Goal: Share content: Share content

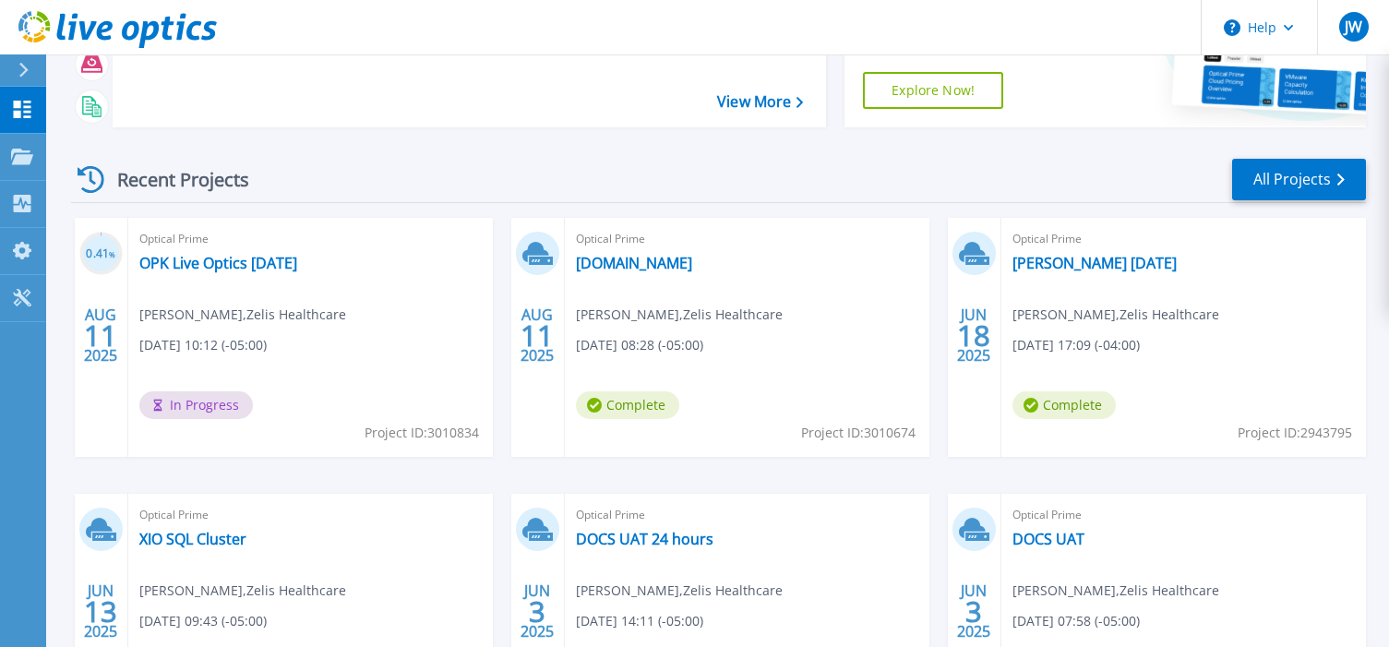
scroll to position [185, 0]
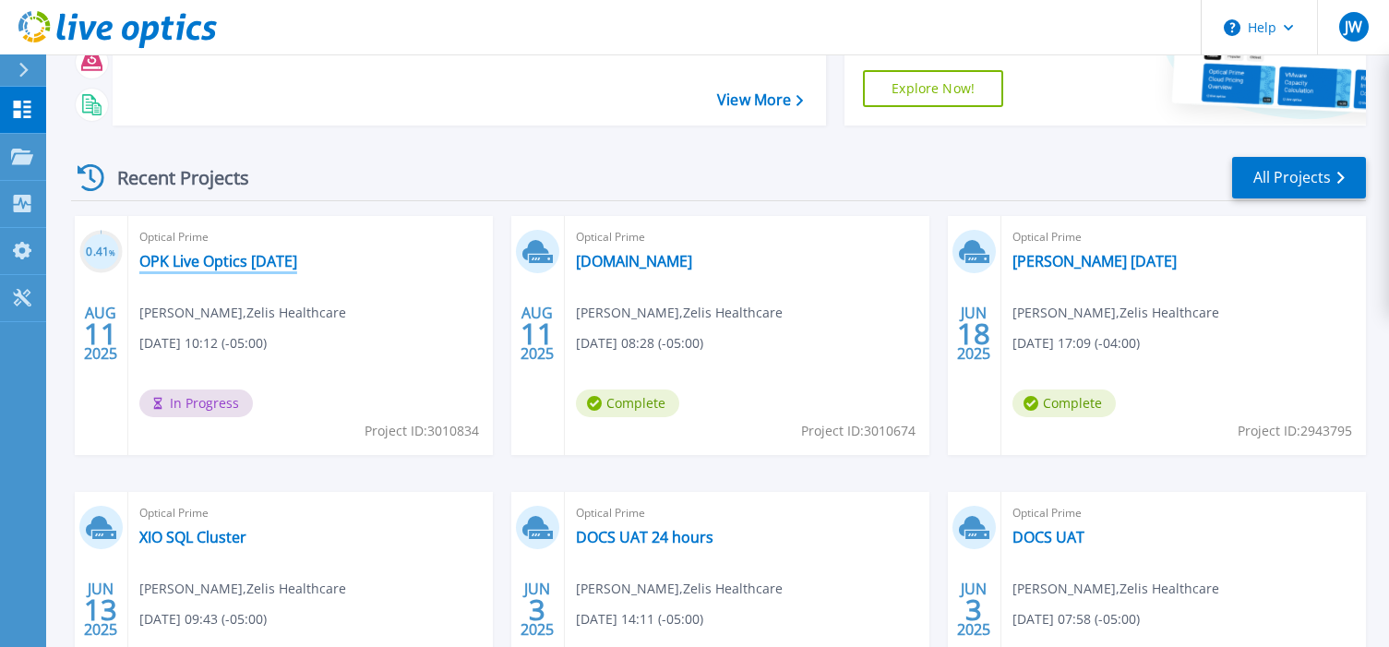
click at [274, 261] on link "OPK Live Optics [DATE]" at bounding box center [218, 261] width 158 height 18
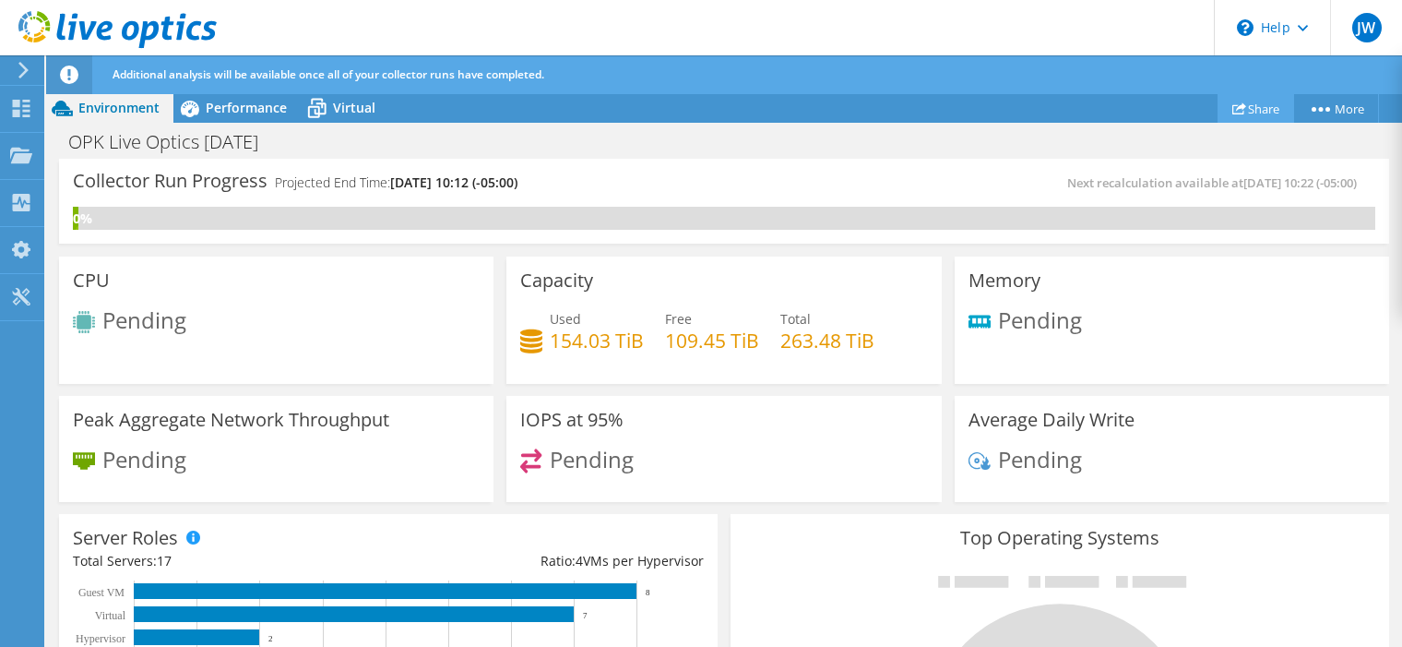
click at [1269, 108] on link "Share" at bounding box center [1256, 108] width 77 height 29
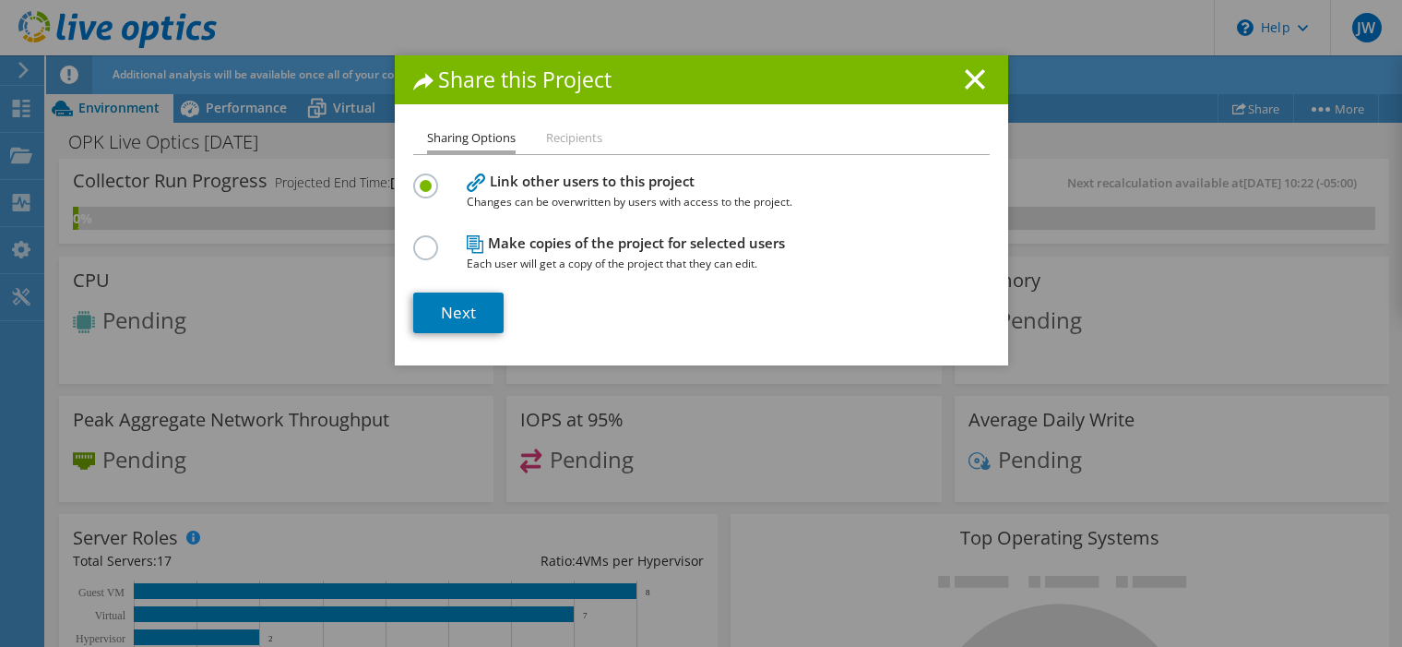
click at [583, 136] on li "Recipients" at bounding box center [574, 138] width 56 height 23
click at [562, 131] on li "Recipients" at bounding box center [574, 138] width 56 height 23
click at [452, 314] on link "Next" at bounding box center [458, 312] width 90 height 41
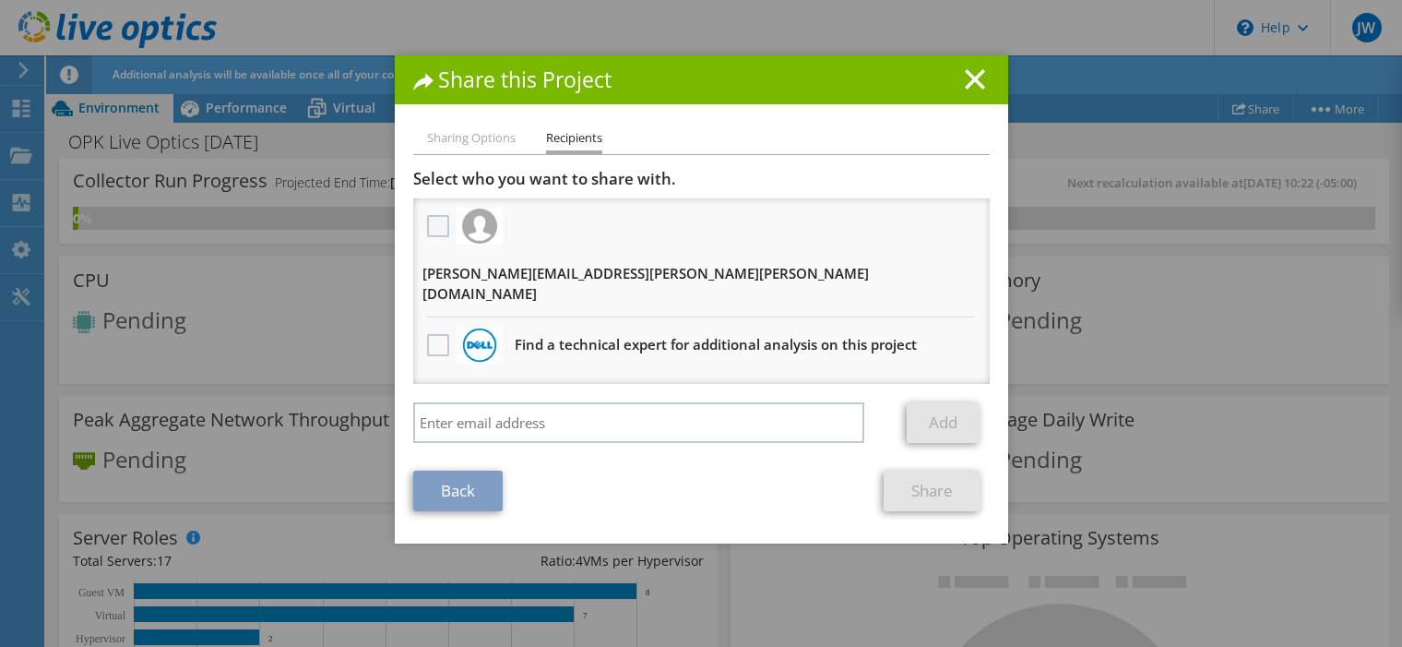
click at [437, 223] on label at bounding box center [440, 226] width 27 height 22
click at [0, 0] on input "checkbox" at bounding box center [0, 0] width 0 height 0
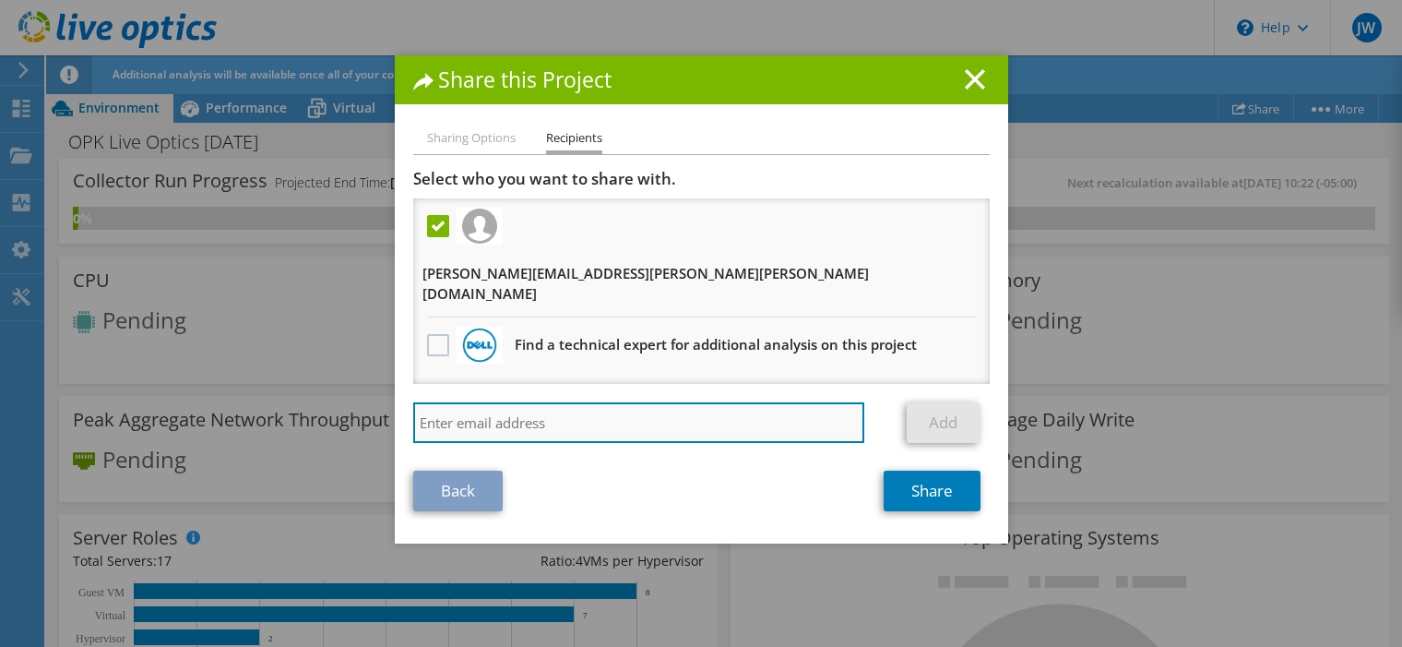
click at [504, 402] on input "search" at bounding box center [639, 422] width 452 height 41
type input "m"
type input "a"
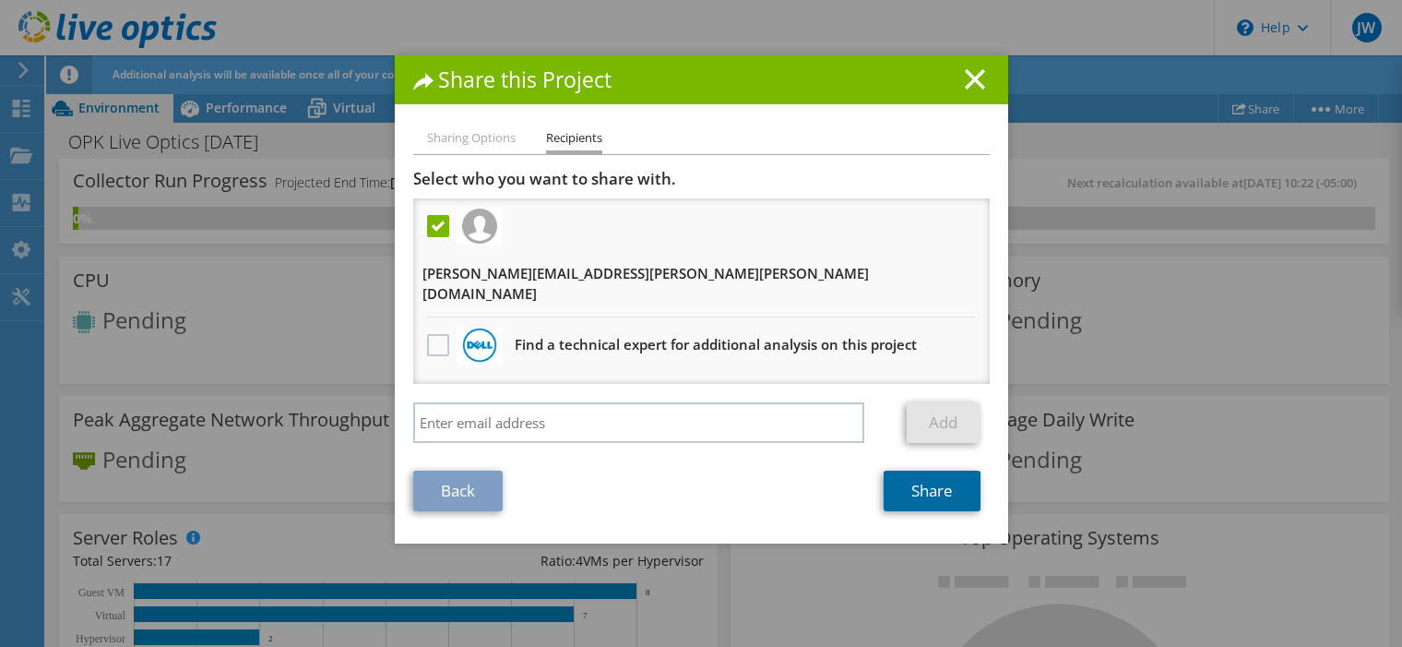
click at [944, 471] on link "Share" at bounding box center [932, 491] width 97 height 41
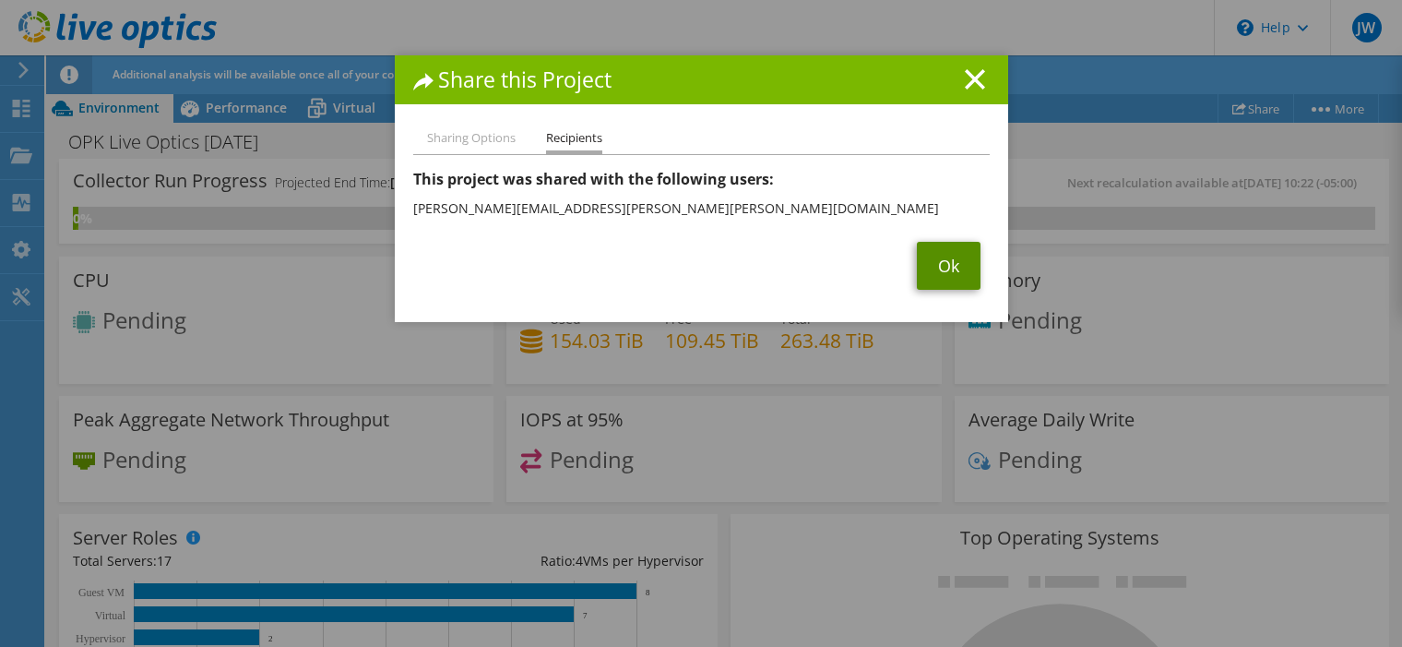
click at [944, 262] on link "Ok" at bounding box center [949, 266] width 64 height 48
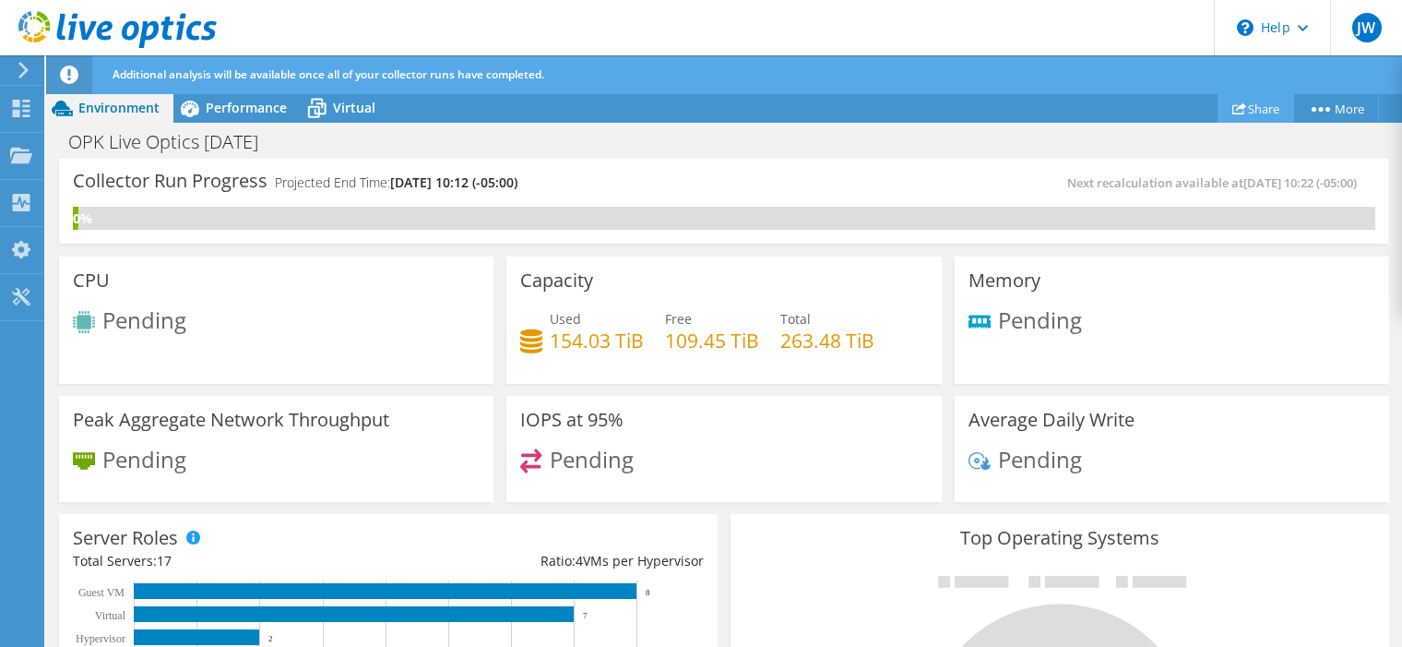
click at [1251, 111] on link "Share" at bounding box center [1256, 108] width 77 height 29
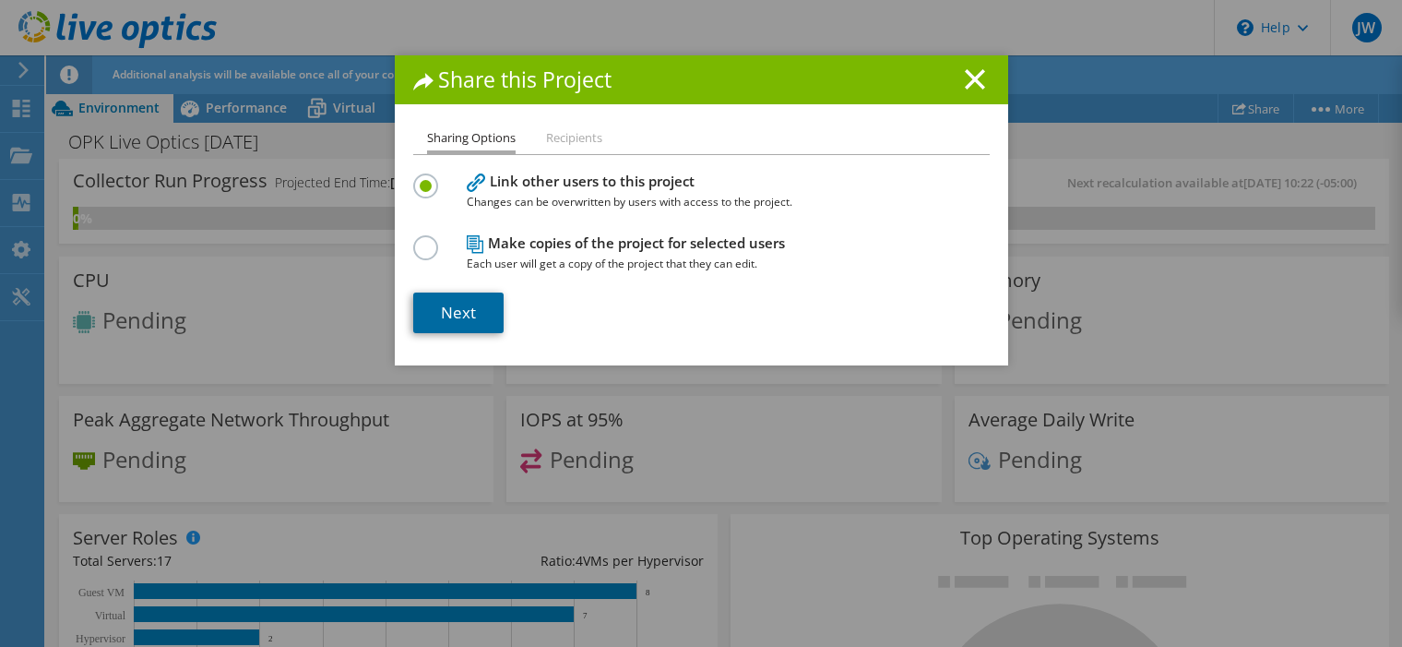
click at [464, 304] on link "Next" at bounding box center [458, 312] width 90 height 41
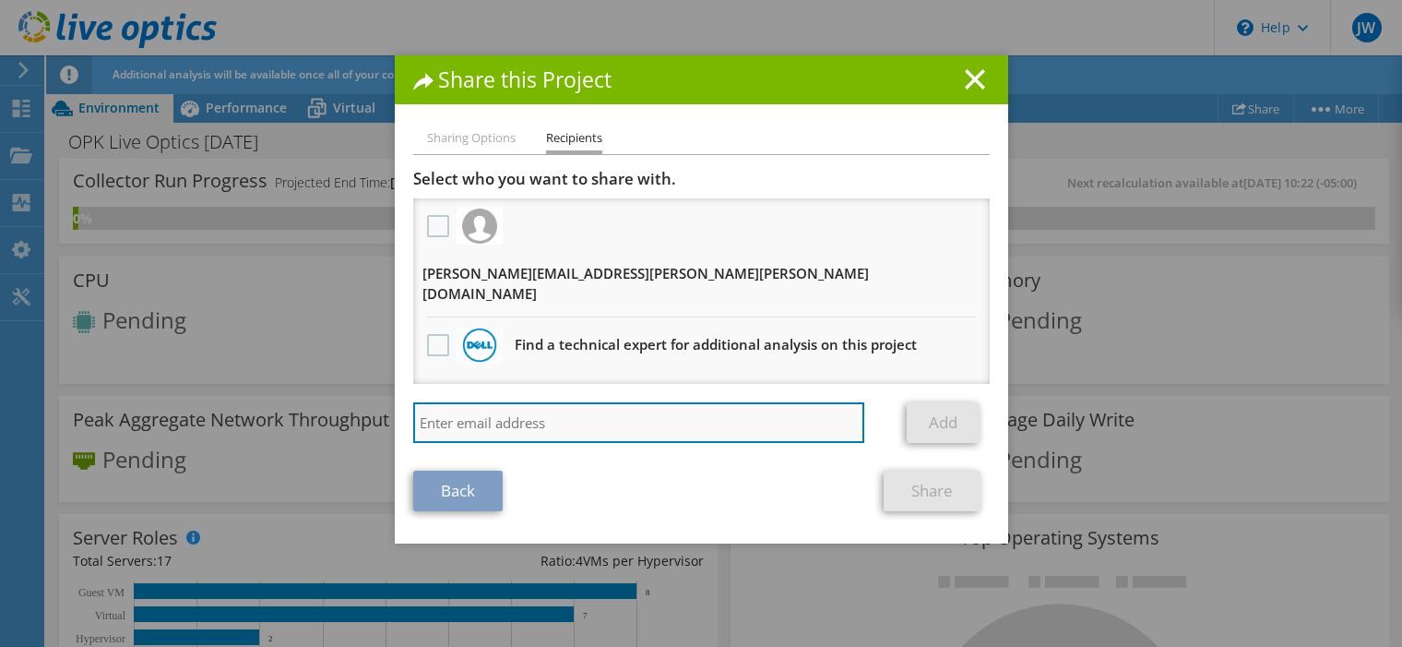
click at [493, 402] on input "search" at bounding box center [639, 422] width 452 height 41
type input "m"
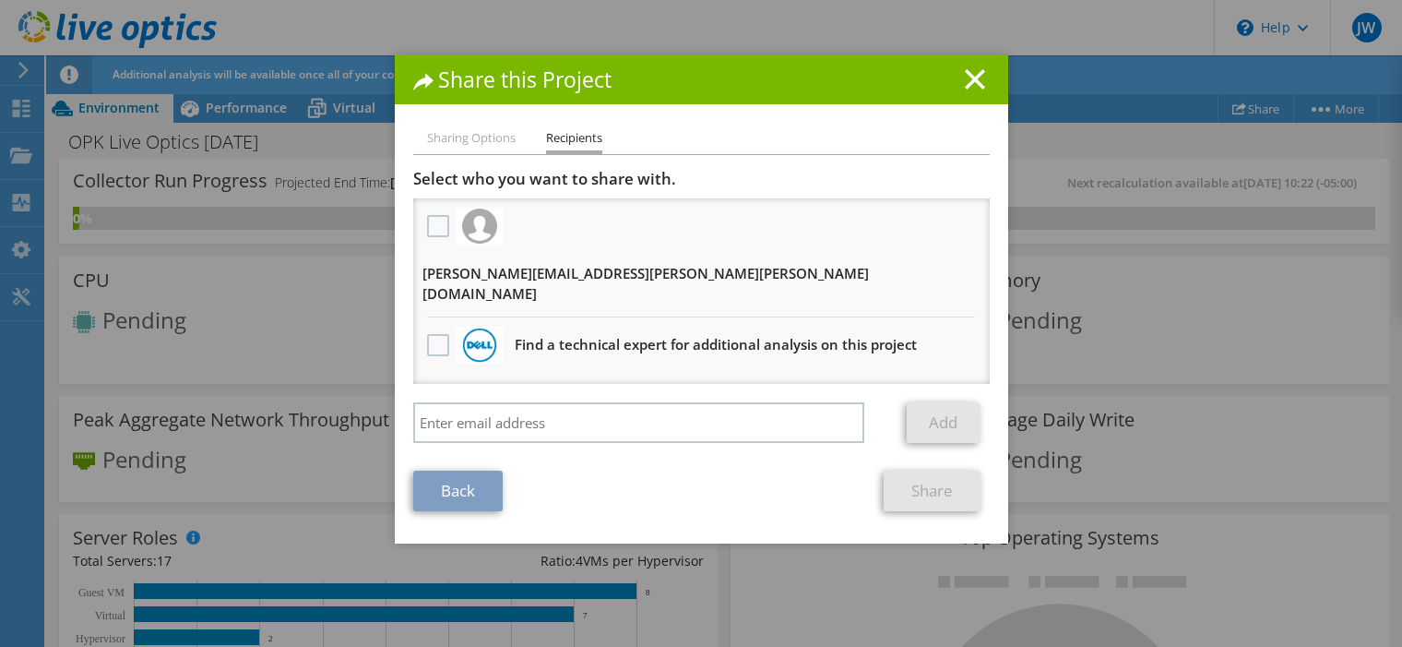
click at [456, 471] on link "Back" at bounding box center [457, 491] width 89 height 41
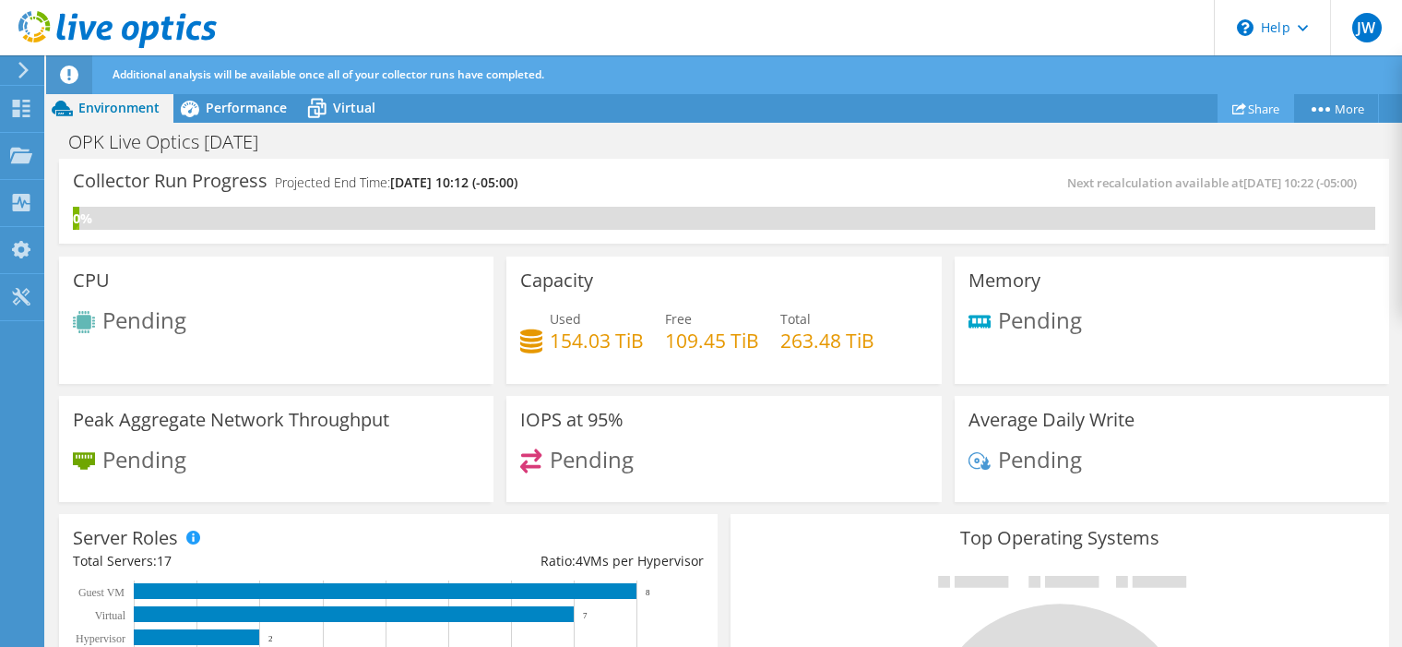
click at [1252, 100] on link "Share" at bounding box center [1256, 108] width 77 height 29
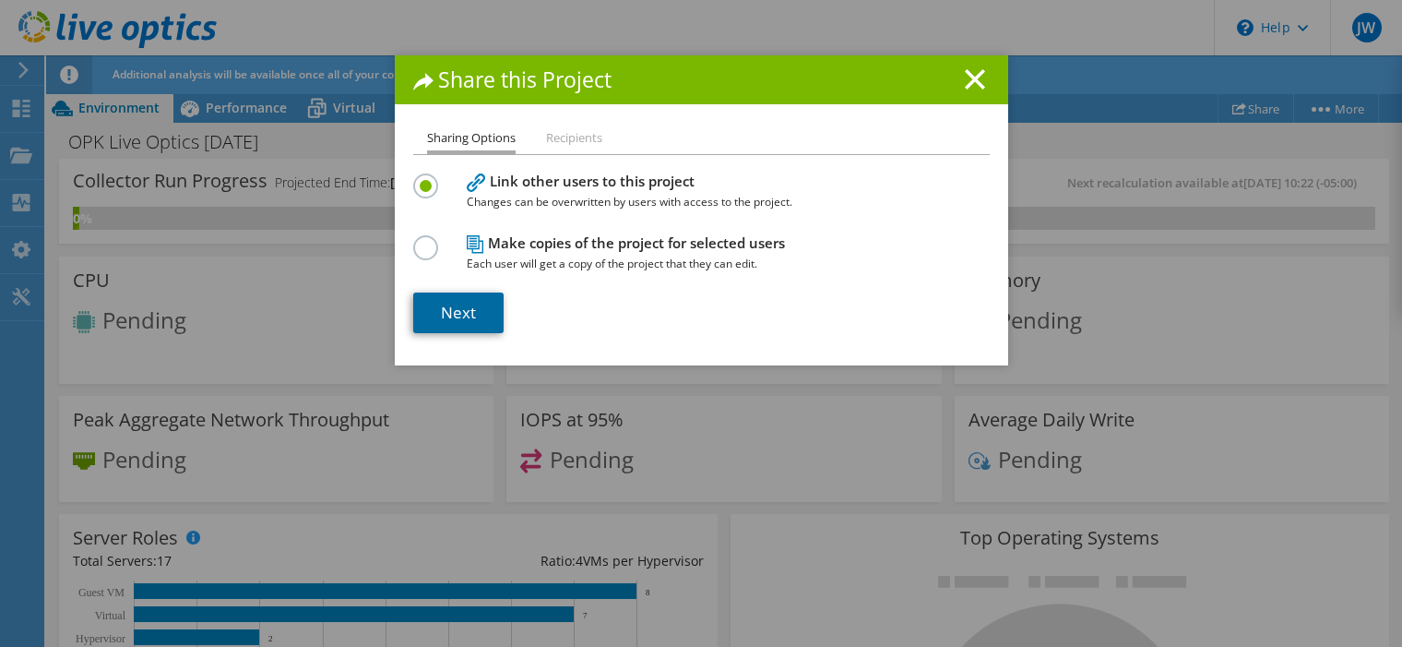
click at [440, 320] on link "Next" at bounding box center [458, 312] width 90 height 41
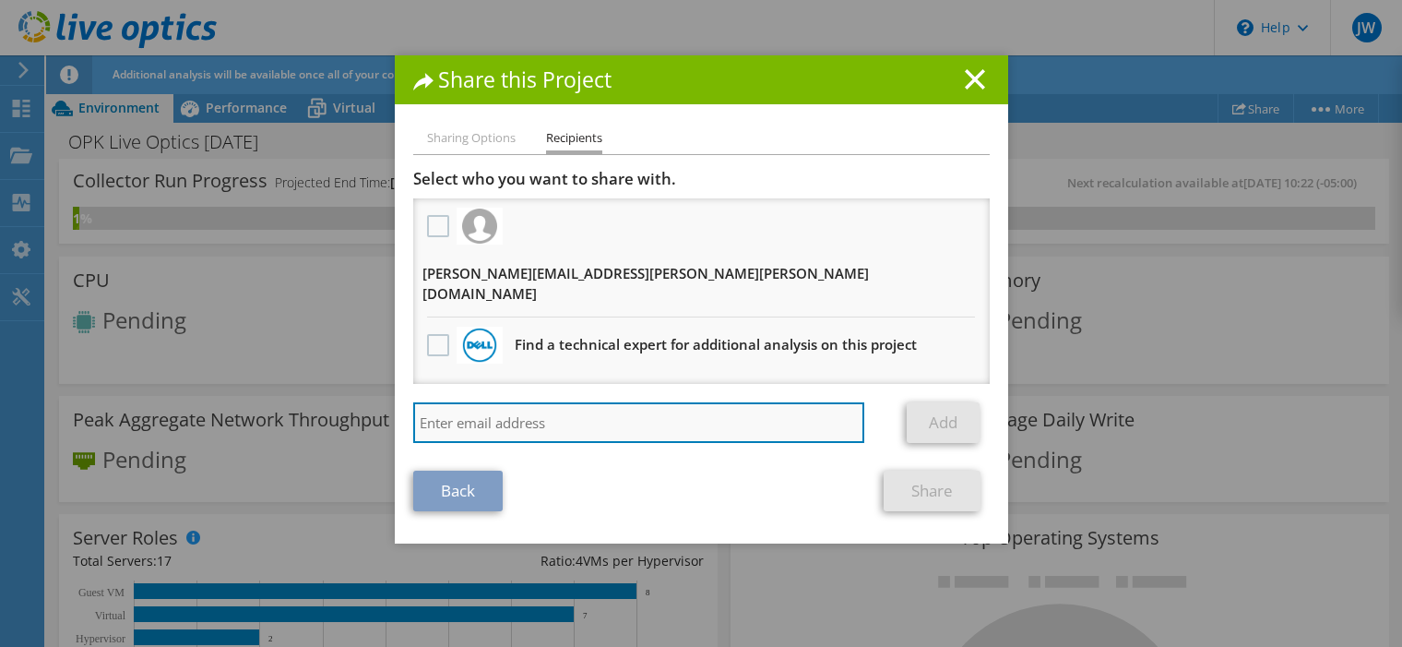
click at [570, 402] on input "search" at bounding box center [639, 422] width 452 height 41
paste input "Aaron Dunn <adunn@redesign-group.com>"
drag, startPoint x: 500, startPoint y: 368, endPoint x: 389, endPoint y: 369, distance: 110.7
click at [395, 369] on div "Sharing Options Recipients Link other users to this project Changes can be over…" at bounding box center [702, 335] width 614 height 416
click at [630, 402] on input "adunn@redesign-group.com>" at bounding box center [639, 422] width 452 height 41
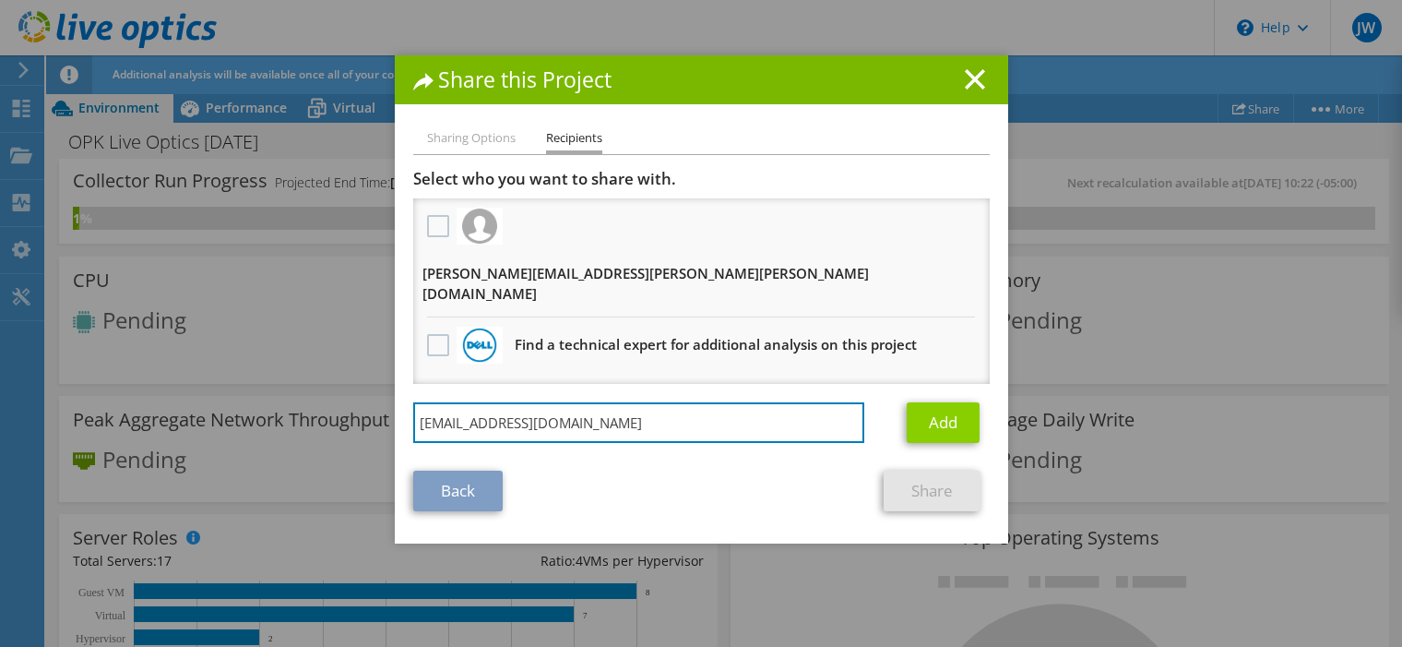
type input "[EMAIL_ADDRESS][DOMAIN_NAME]"
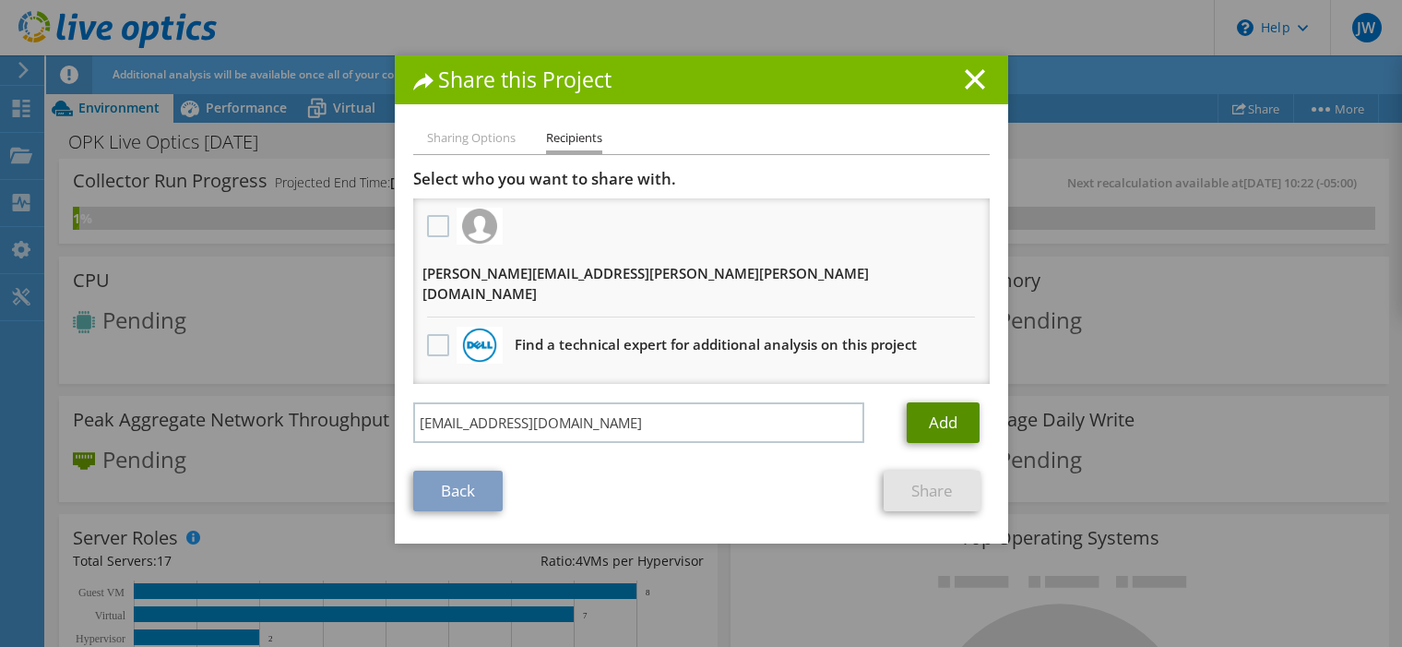
click at [949, 402] on link "Add" at bounding box center [943, 422] width 73 height 41
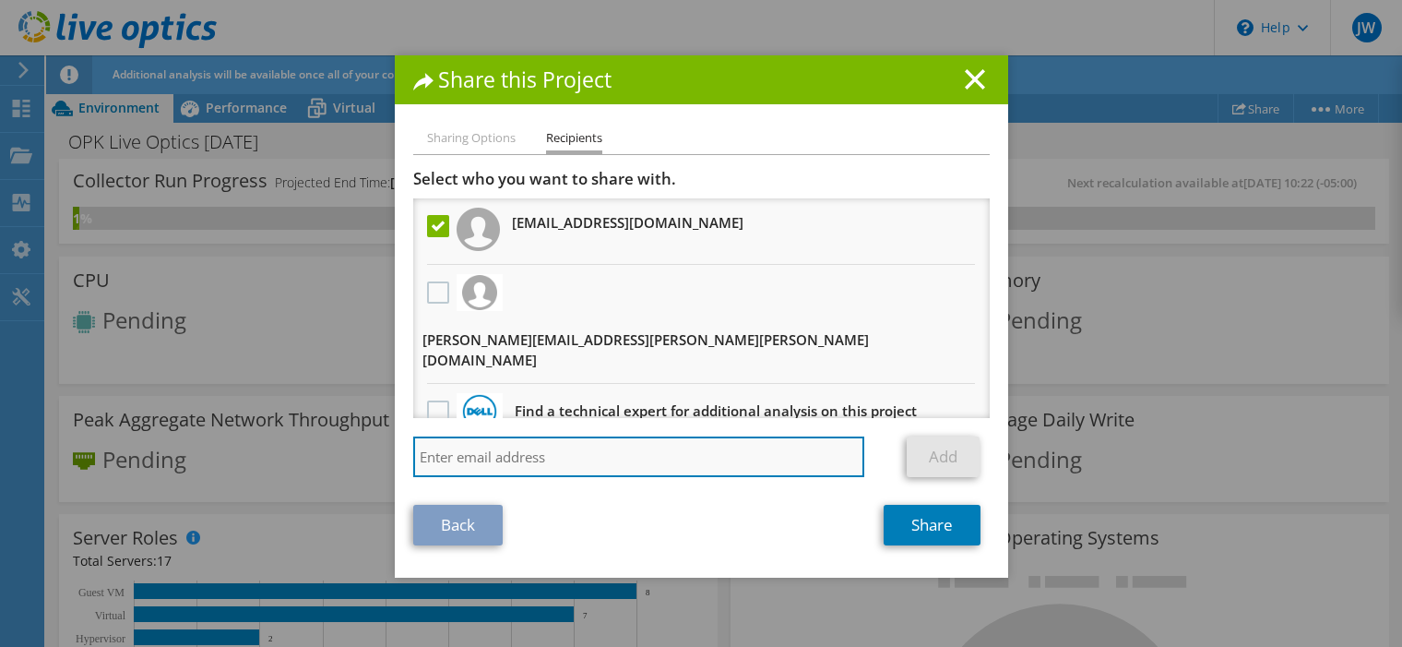
click at [649, 442] on input "search" at bounding box center [639, 456] width 452 height 41
paste input "Marcin Kubik <mkubik@redesign-group.com>"
type input "Marcin Kubik <mkubik@redesign-group.com>"
drag, startPoint x: 506, startPoint y: 435, endPoint x: 364, endPoint y: 437, distance: 141.2
click at [364, 437] on div "Share this Project Sharing Options Recipients Link other users to this project …" at bounding box center [701, 323] width 1402 height 536
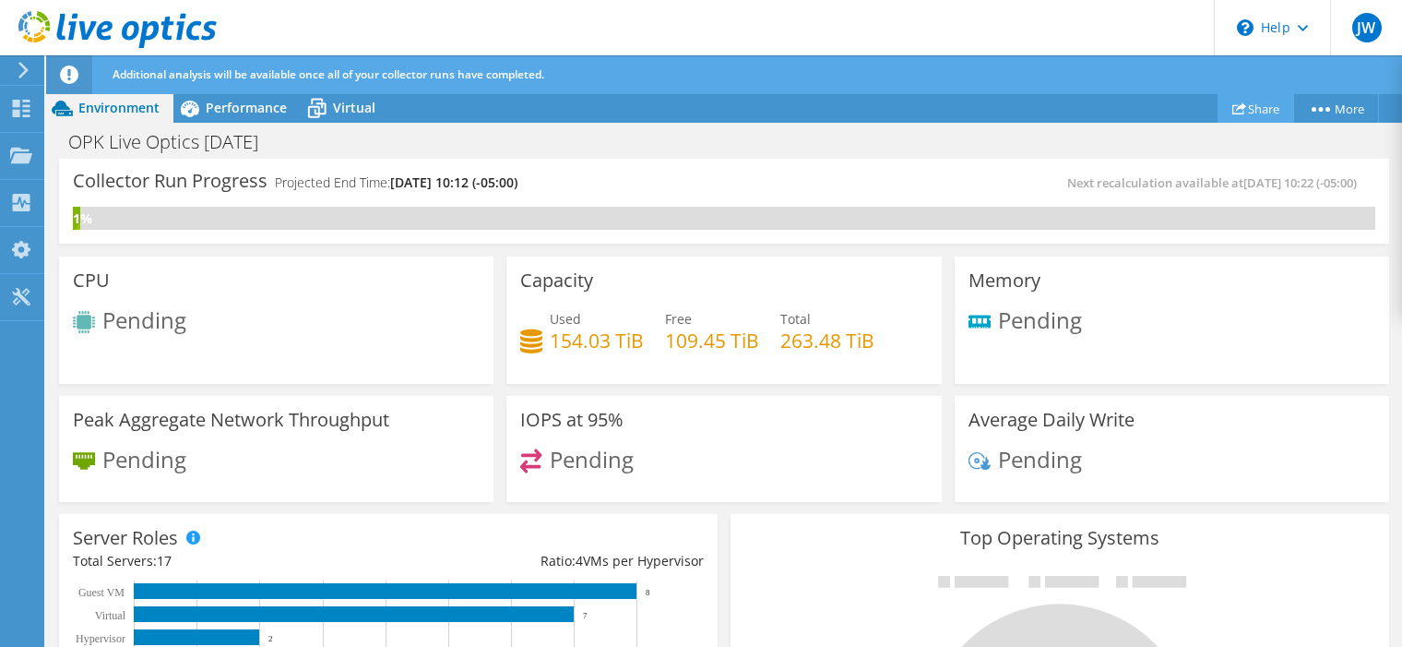
click at [1246, 111] on link "Share" at bounding box center [1256, 108] width 77 height 29
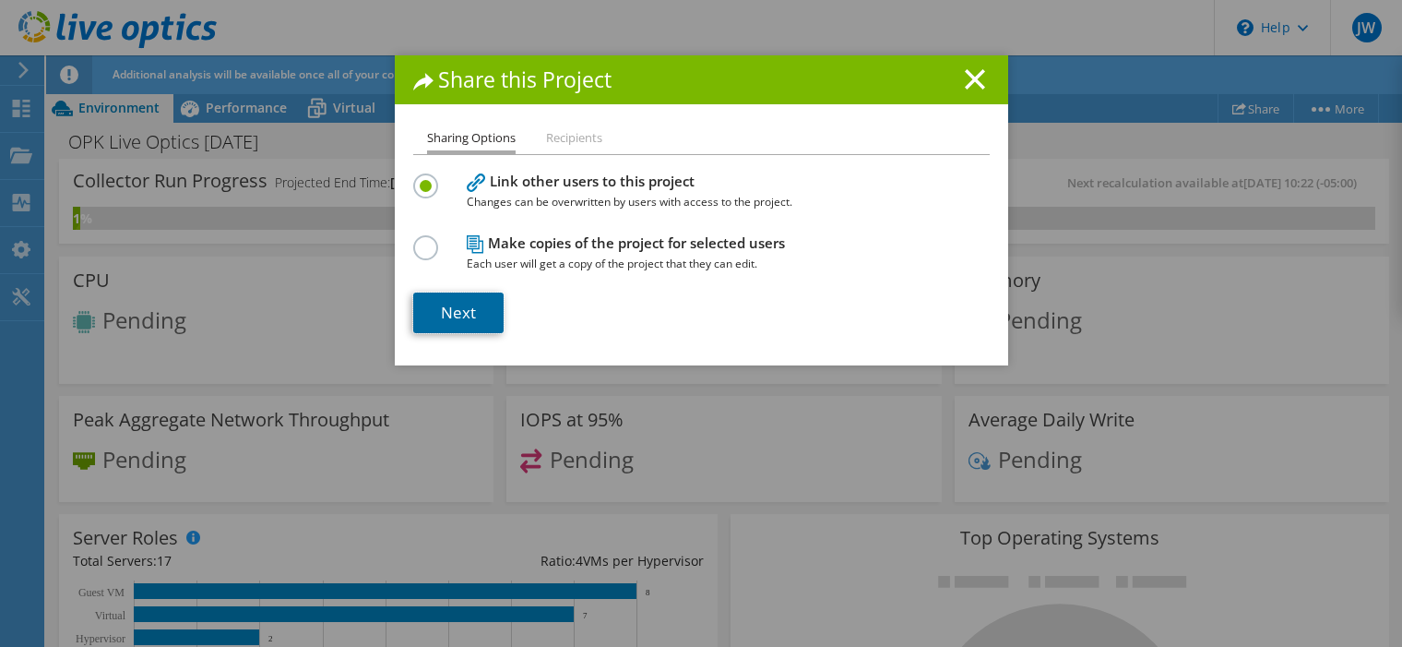
click at [446, 306] on link "Next" at bounding box center [458, 312] width 90 height 41
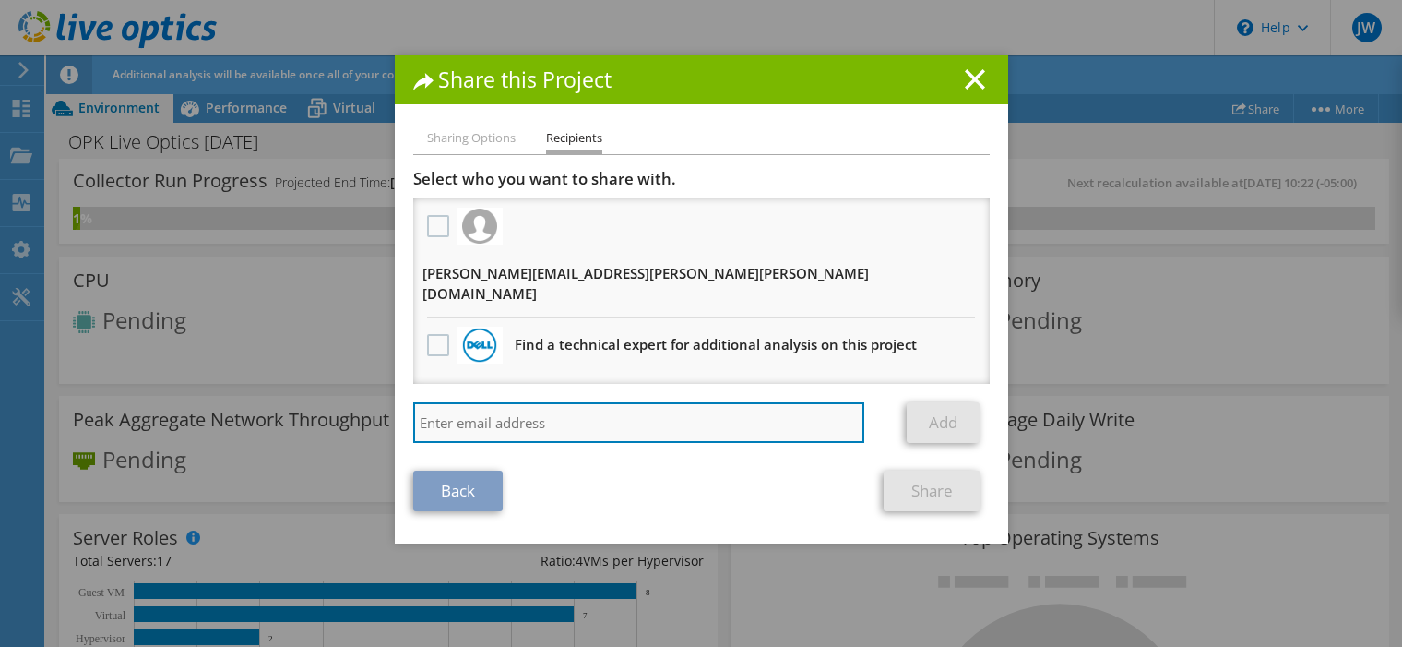
click at [565, 402] on input "search" at bounding box center [639, 422] width 452 height 41
type input "Marcin Kubik <mkubik@redesign-group.com>"
drag, startPoint x: 508, startPoint y: 365, endPoint x: 370, endPoint y: 362, distance: 138.4
click at [370, 362] on div "Share this Project Sharing Options Recipients Link other users to this project …" at bounding box center [701, 323] width 1402 height 536
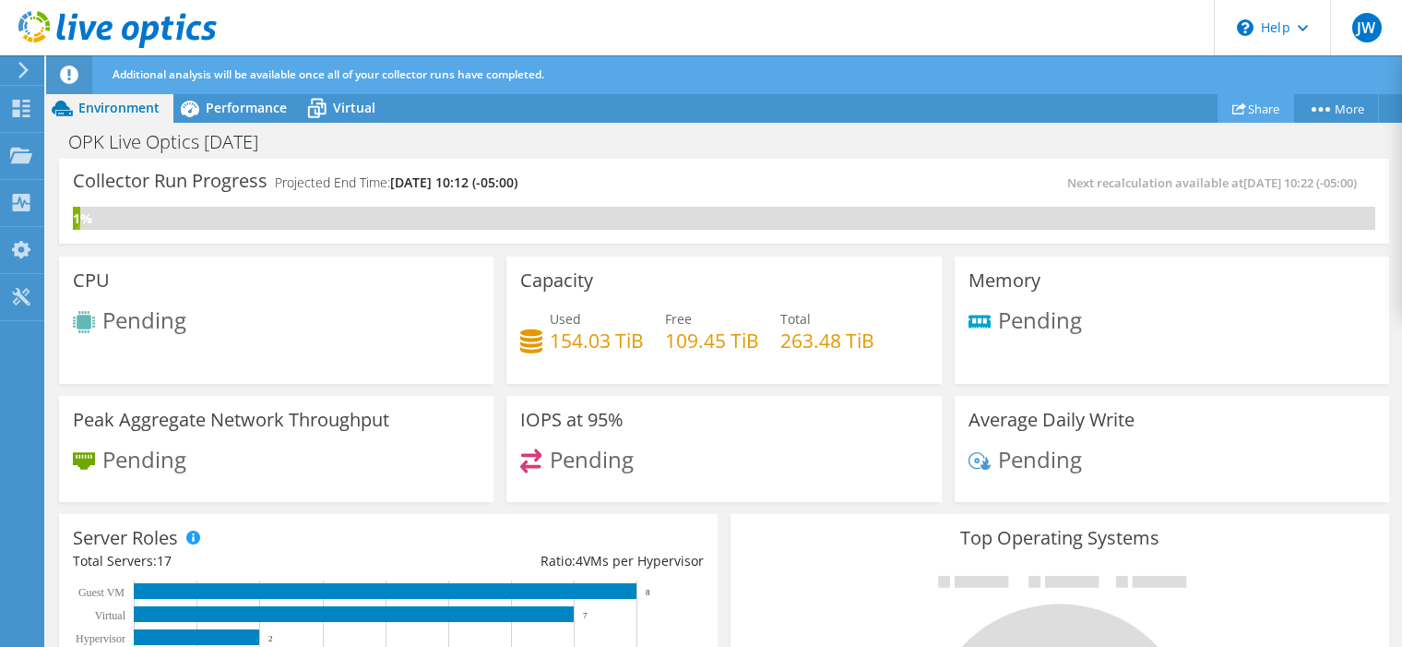
click at [1249, 110] on link "Share" at bounding box center [1256, 108] width 77 height 29
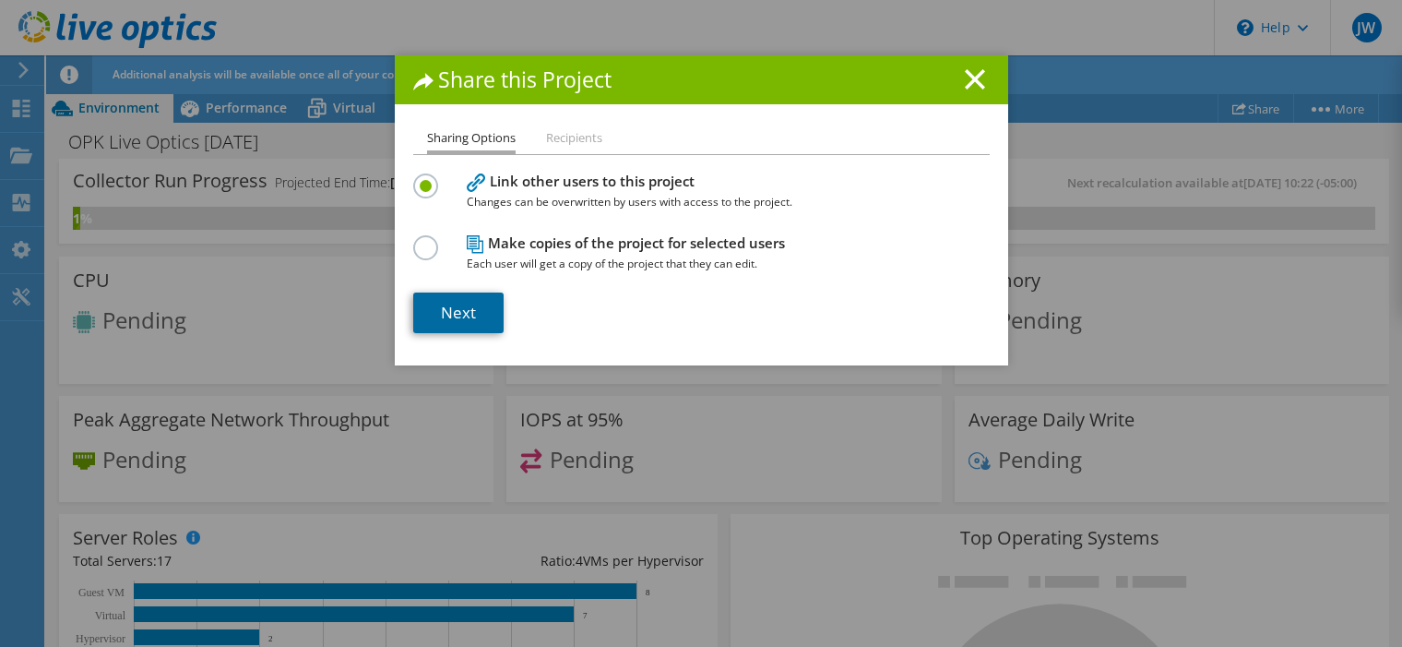
click at [470, 311] on link "Next" at bounding box center [458, 312] width 90 height 41
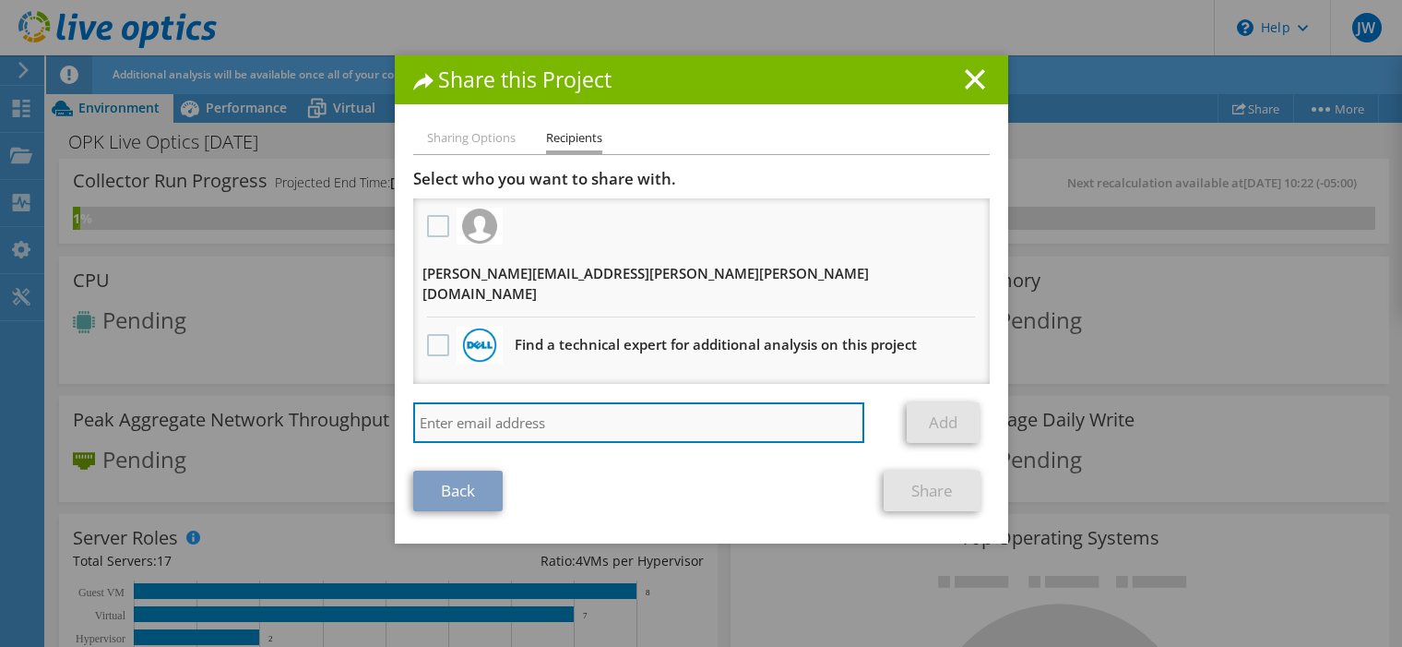
click at [557, 402] on input "search" at bounding box center [639, 422] width 452 height 41
paste input "Marcin Kubik <mkubik@redesign-group.com>"
click at [504, 402] on input "Marcin Kubik <mkubik@redesign-group.com>" at bounding box center [639, 422] width 452 height 41
click at [511, 402] on input "Marcin Kubik <mkubik@redesign-group.com>" at bounding box center [639, 422] width 452 height 41
click at [659, 402] on input "mkubik@redesign-group.com>" at bounding box center [639, 422] width 452 height 41
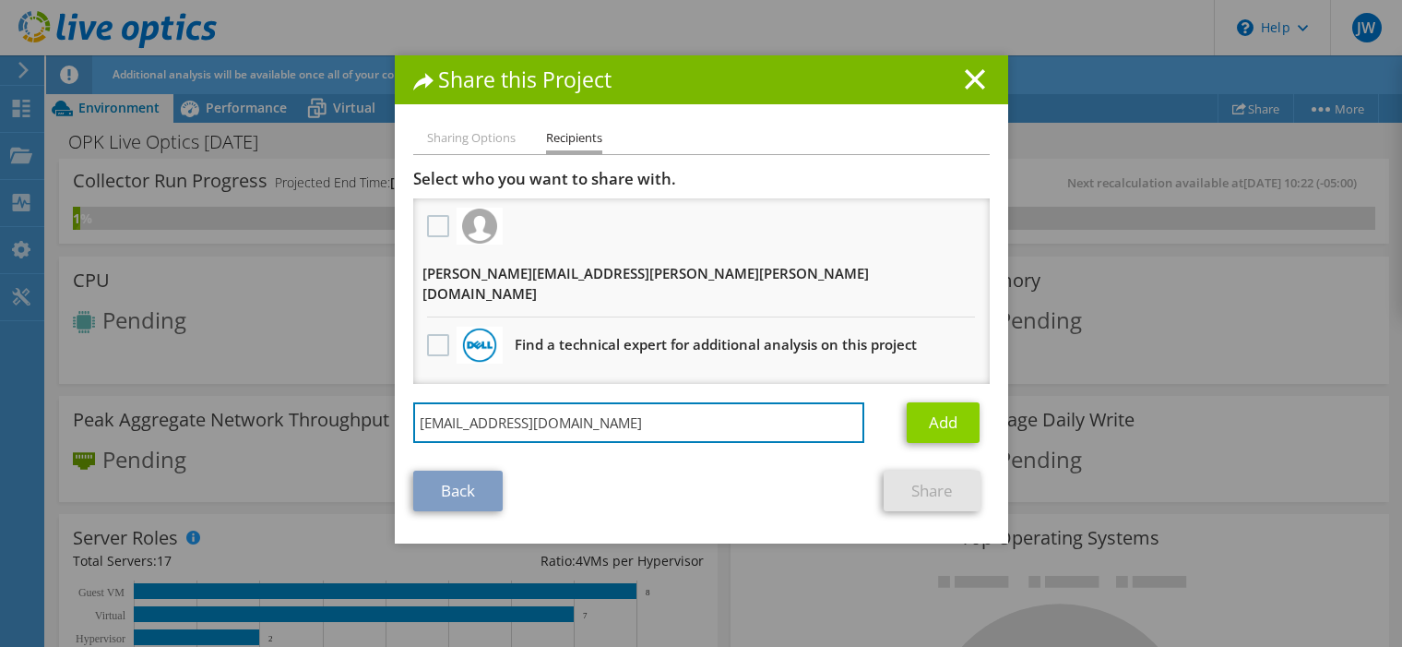
type input "[EMAIL_ADDRESS][DOMAIN_NAME]"
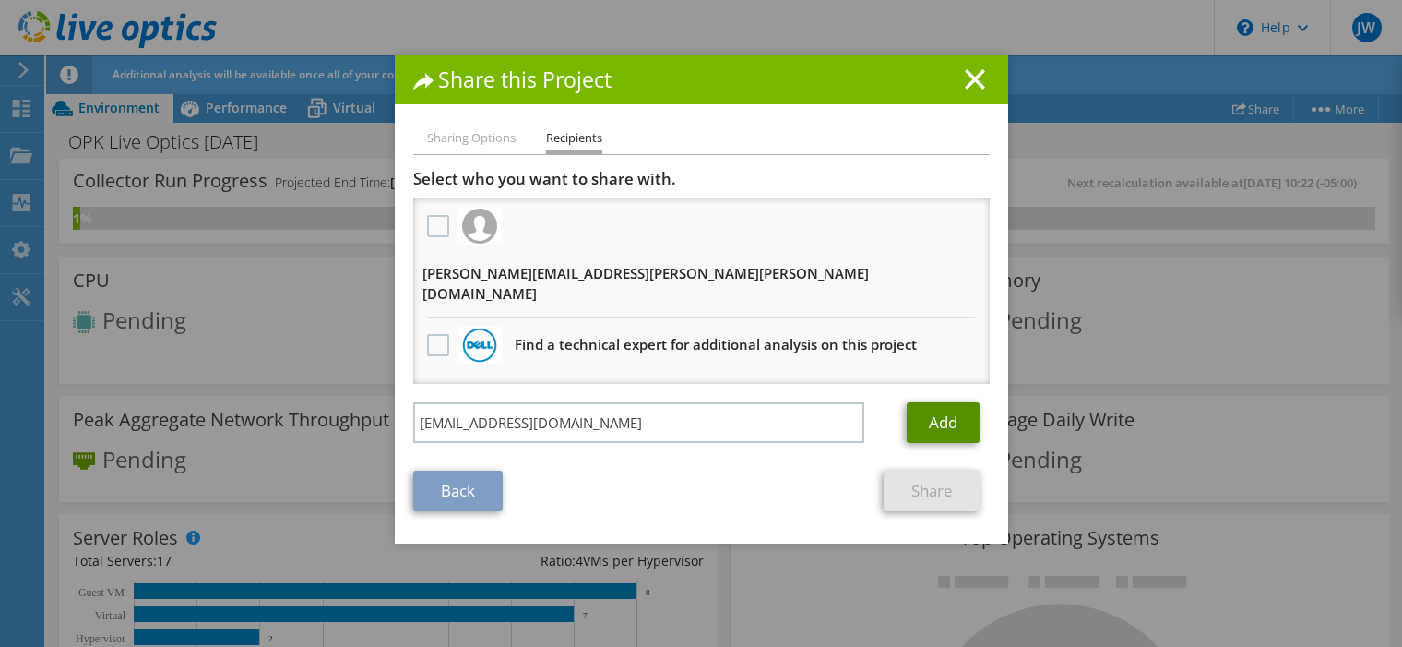
click at [922, 402] on link "Add" at bounding box center [943, 422] width 73 height 41
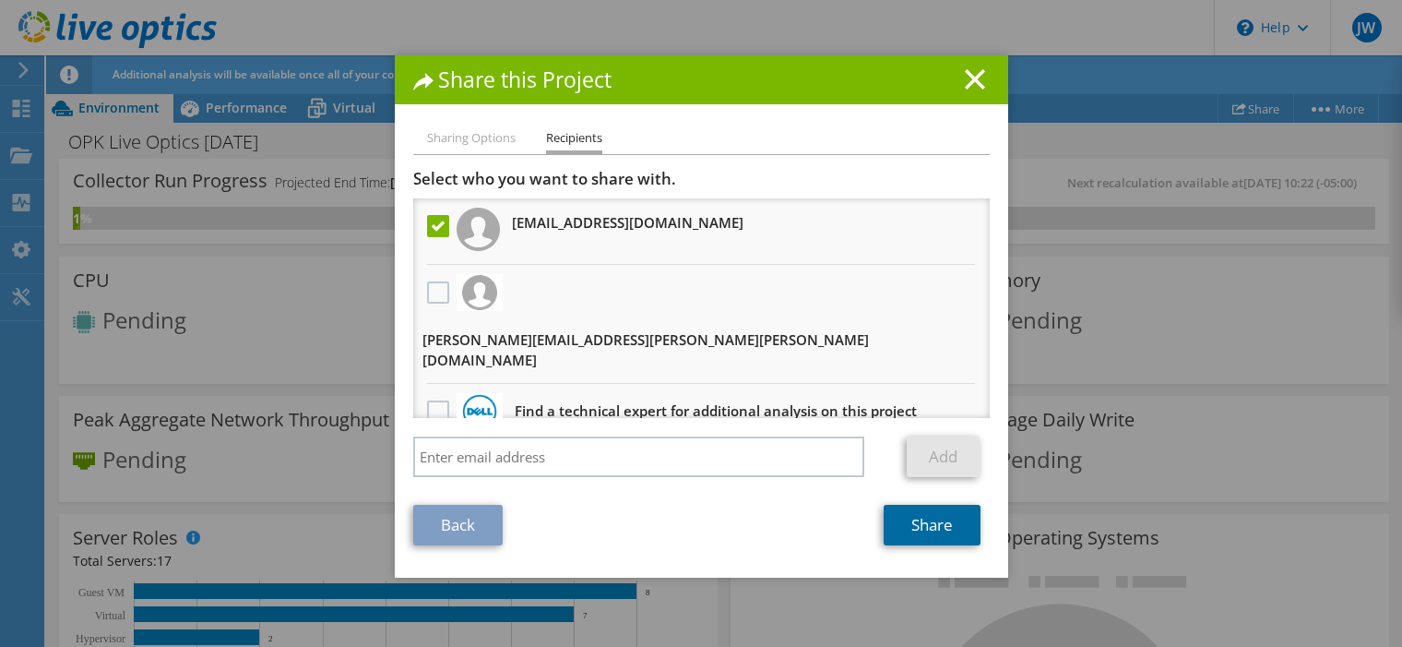
click at [967, 507] on link "Share" at bounding box center [932, 525] width 97 height 41
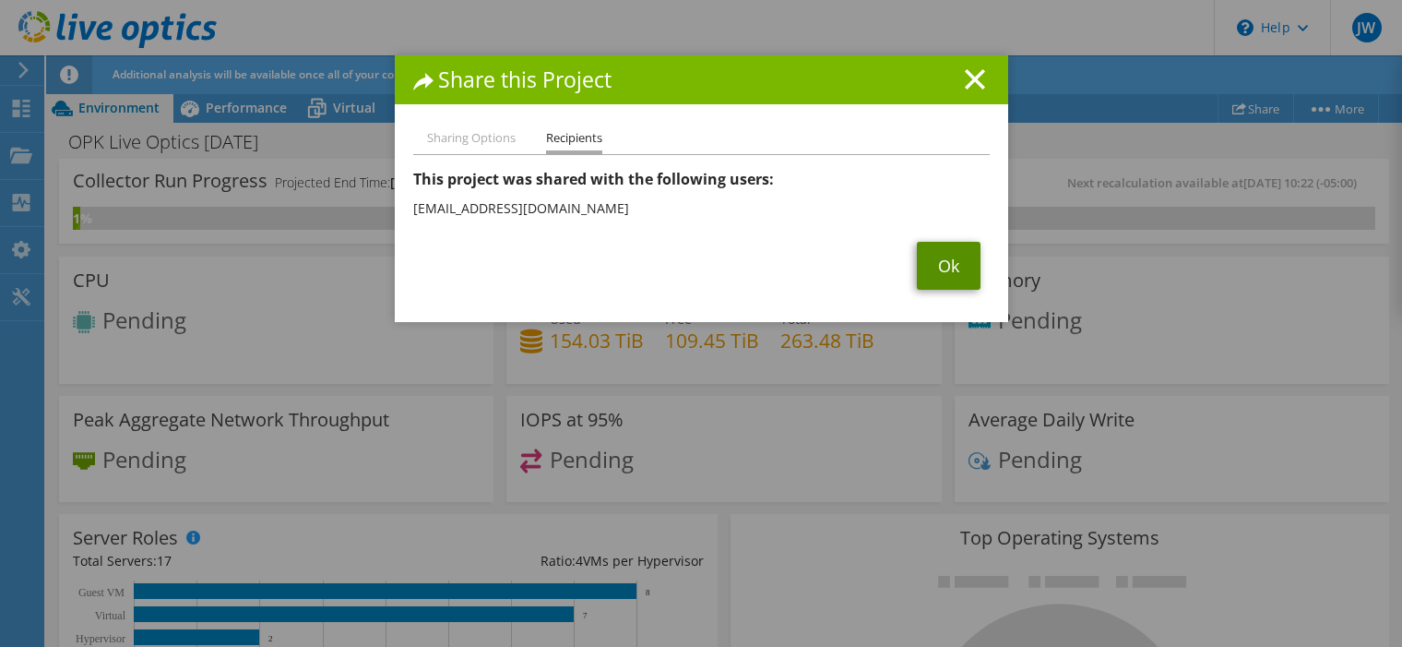
click at [949, 261] on link "Ok" at bounding box center [949, 266] width 64 height 48
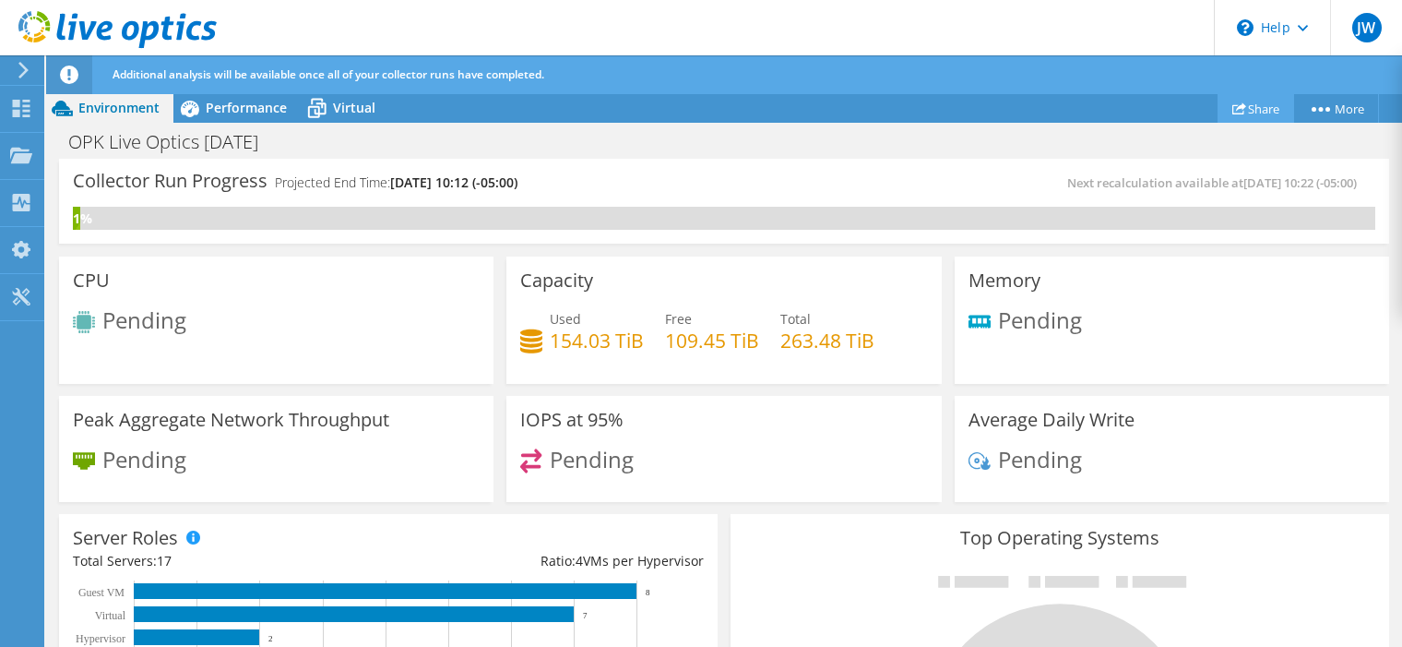
click at [1255, 106] on link "Share" at bounding box center [1256, 108] width 77 height 29
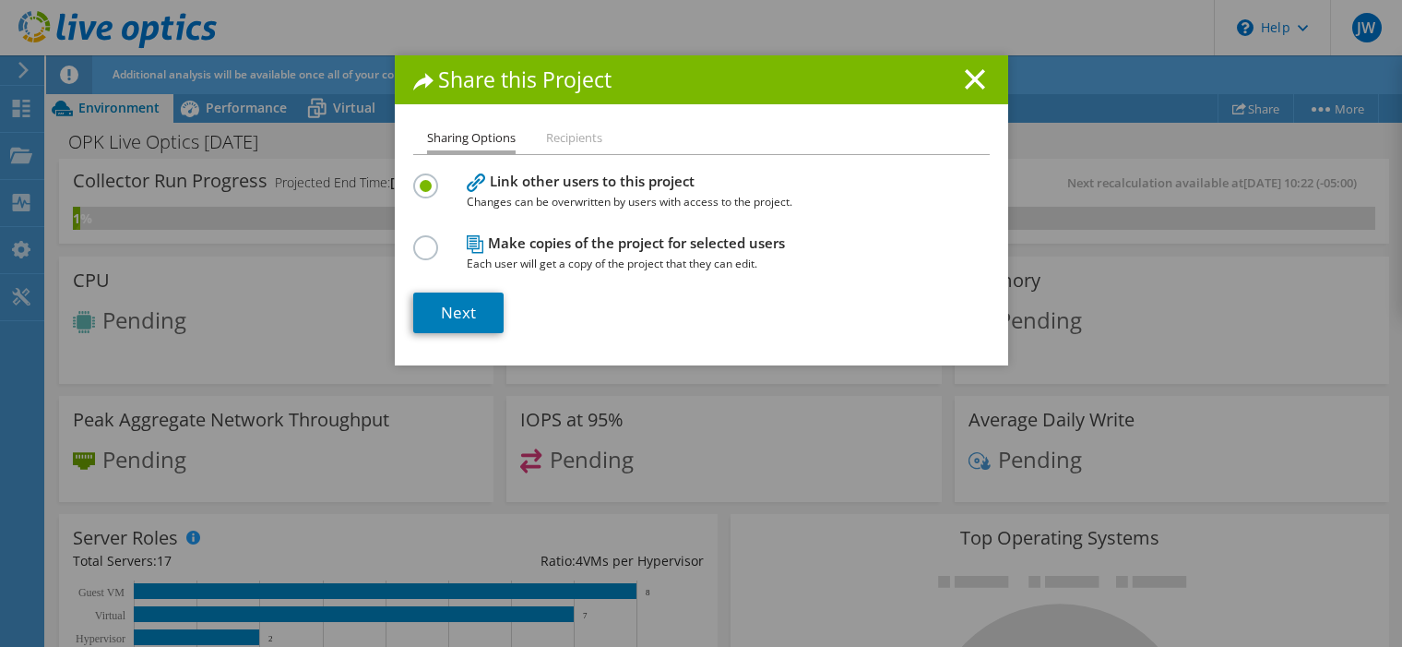
click at [582, 143] on li "Recipients" at bounding box center [574, 138] width 56 height 23
click at [566, 136] on li "Recipients" at bounding box center [574, 138] width 56 height 23
click at [470, 304] on link "Next" at bounding box center [458, 312] width 90 height 41
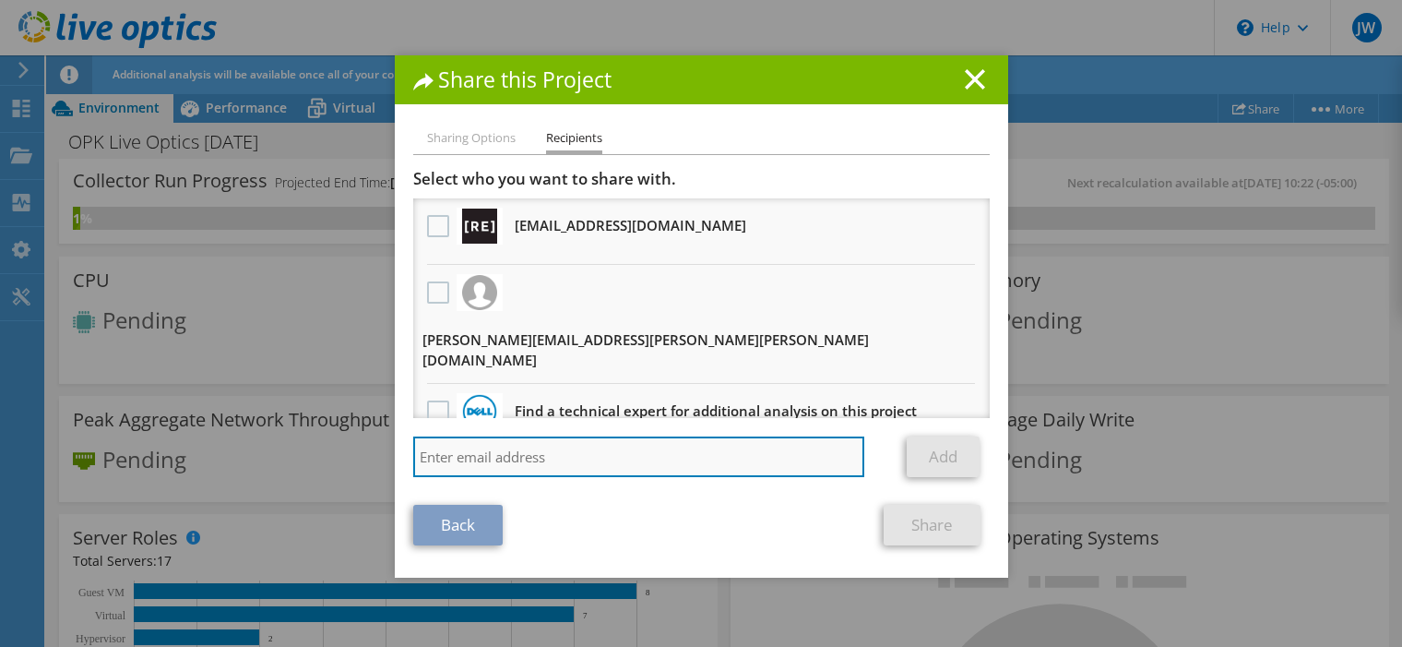
click at [639, 439] on input "search" at bounding box center [639, 456] width 452 height 41
click at [634, 436] on input "search" at bounding box center [639, 456] width 452 height 41
paste input "Aaron Dunn <adunn@redesign-group.com>"
type input "Aaron Dunn <adunn@redesign-group.com>"
drag, startPoint x: 503, startPoint y: 433, endPoint x: 338, endPoint y: 437, distance: 165.2
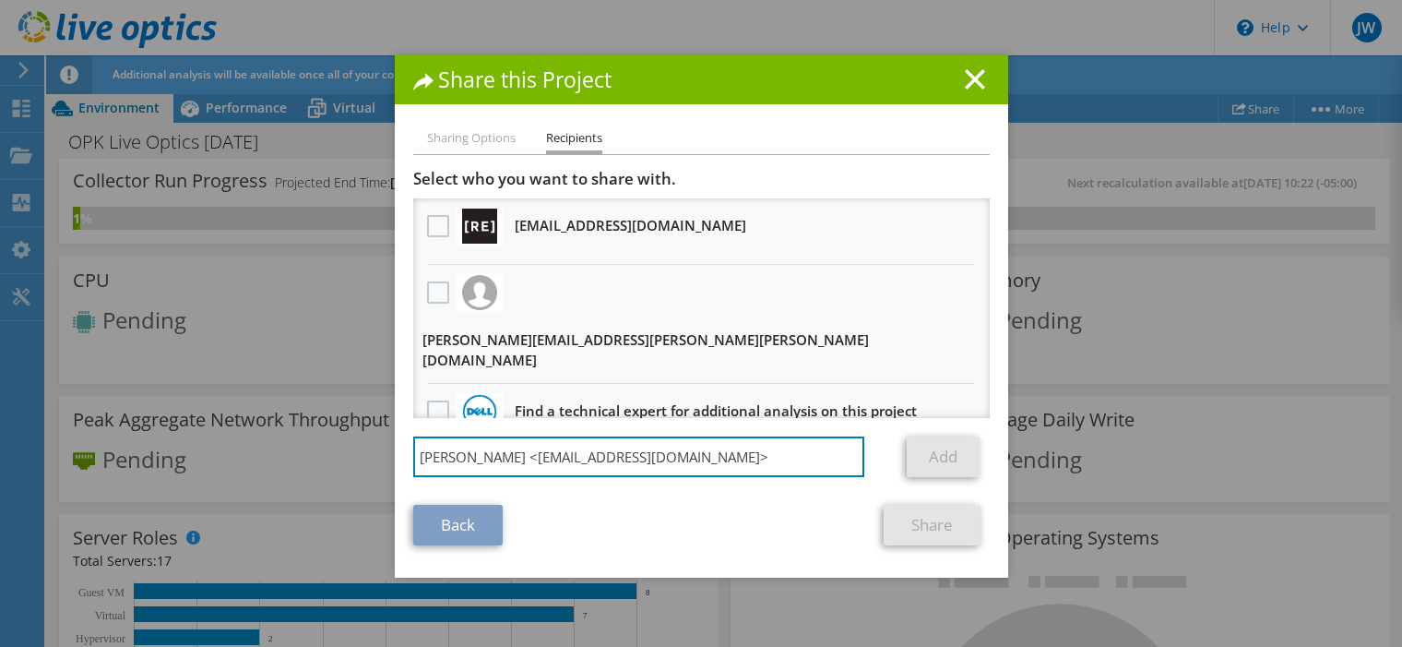
click at [338, 437] on div "Share this Project Sharing Options Recipients Link other users to this project …" at bounding box center [701, 323] width 1402 height 536
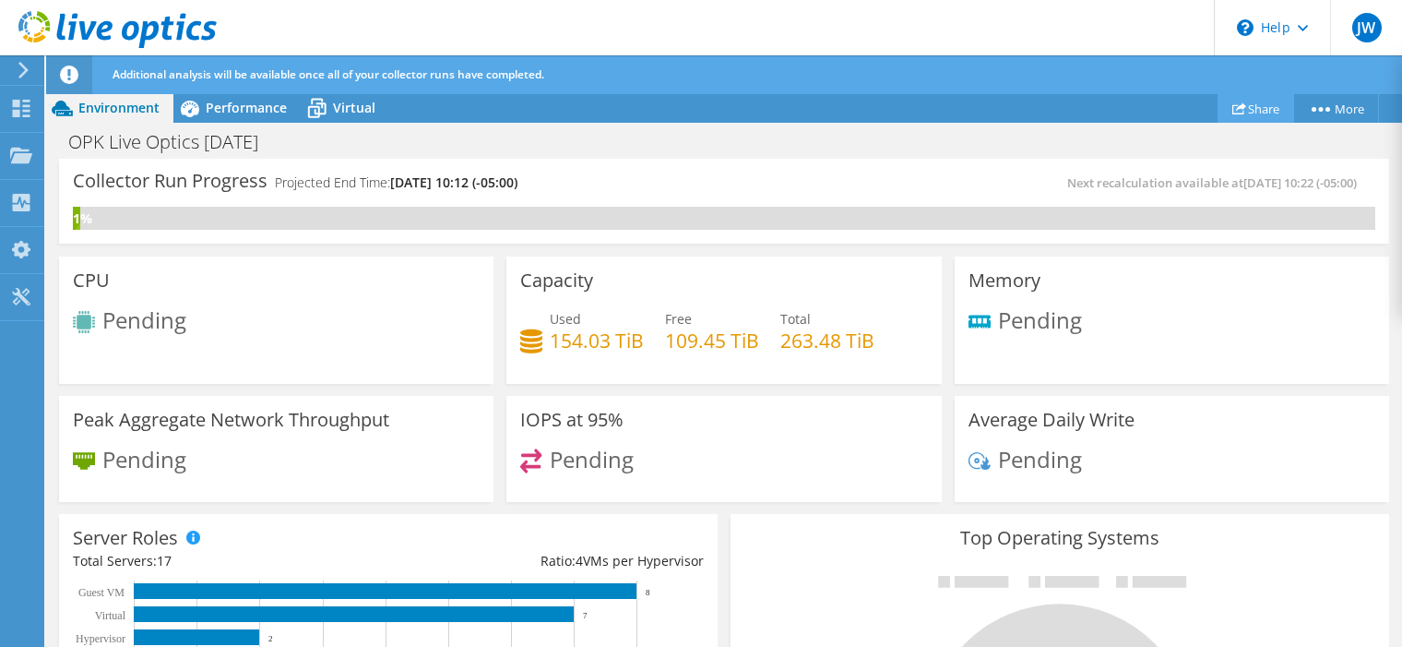
click at [1239, 104] on link "Share" at bounding box center [1256, 108] width 77 height 29
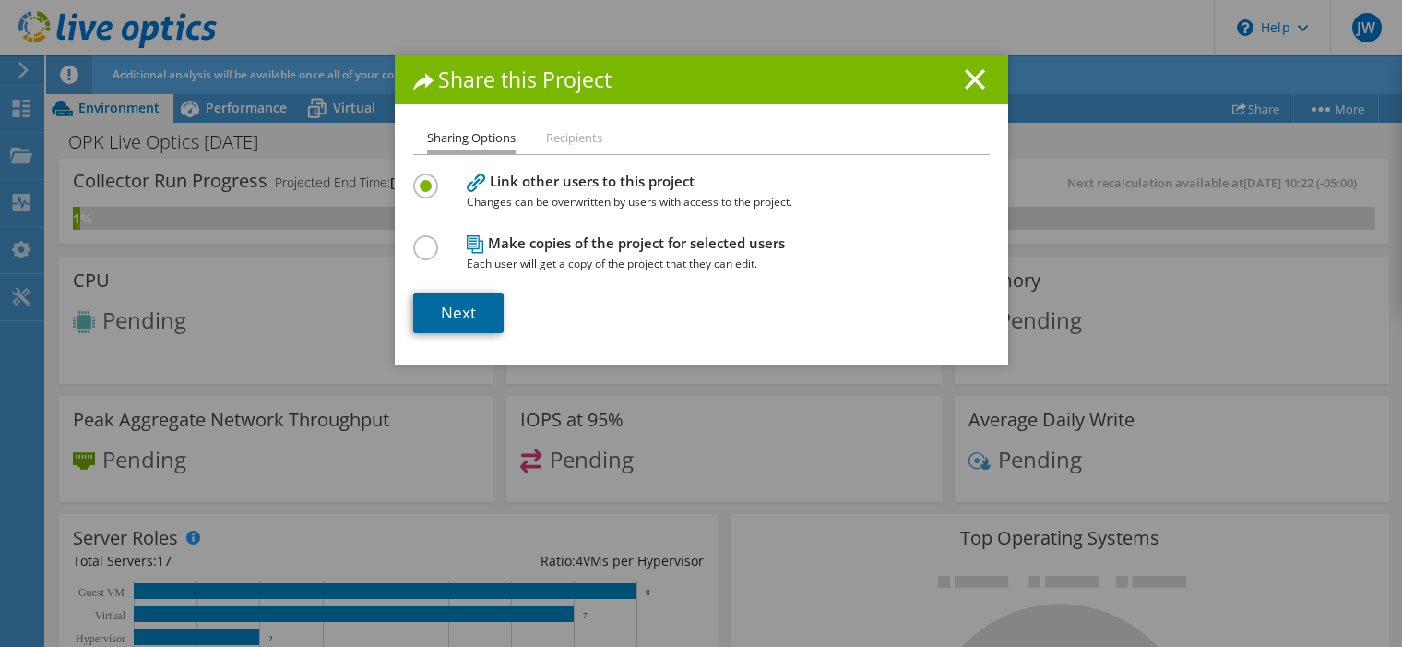
click at [463, 314] on link "Next" at bounding box center [458, 312] width 90 height 41
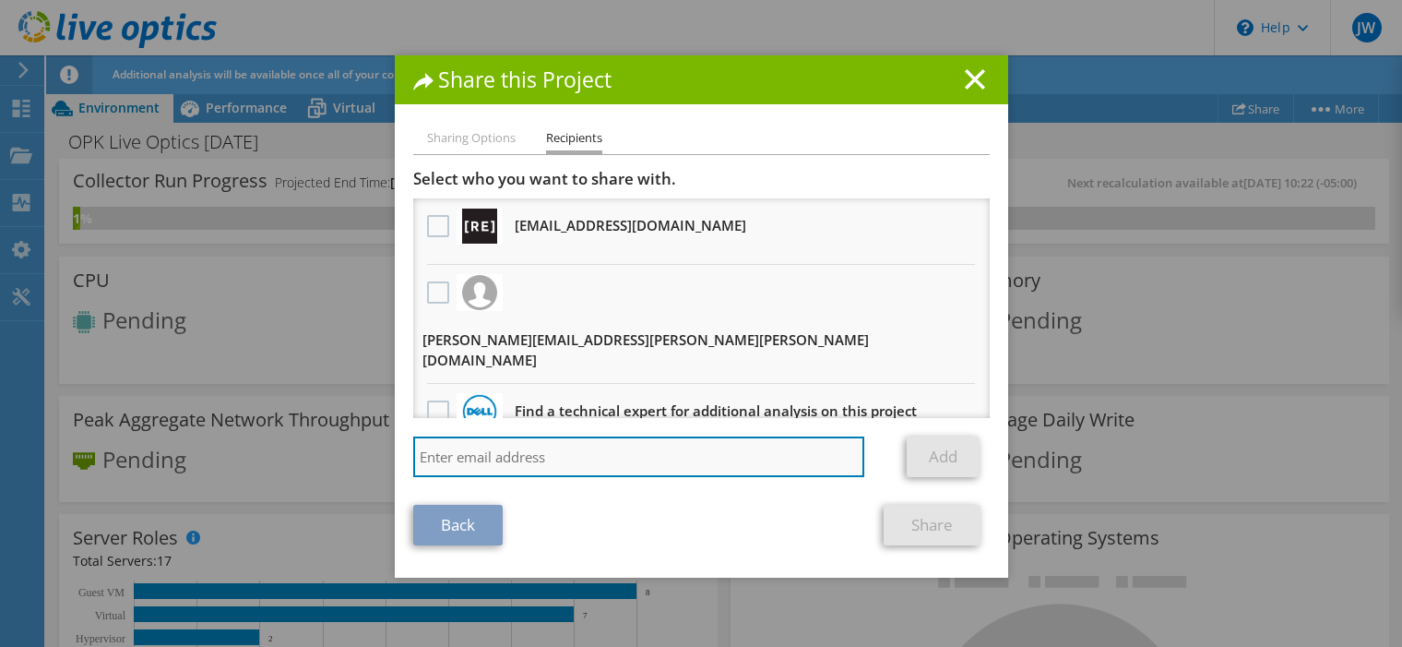
click at [575, 436] on input "search" at bounding box center [639, 456] width 452 height 41
paste input "Aaron Dunn <adunn@redesign-group.com>"
click at [502, 436] on input "Aaron Dunn <adunn@redesign-group.com>" at bounding box center [639, 456] width 452 height 41
click at [672, 440] on input "adunn@redesign-group.com>" at bounding box center [639, 456] width 452 height 41
type input "[EMAIL_ADDRESS][DOMAIN_NAME]"
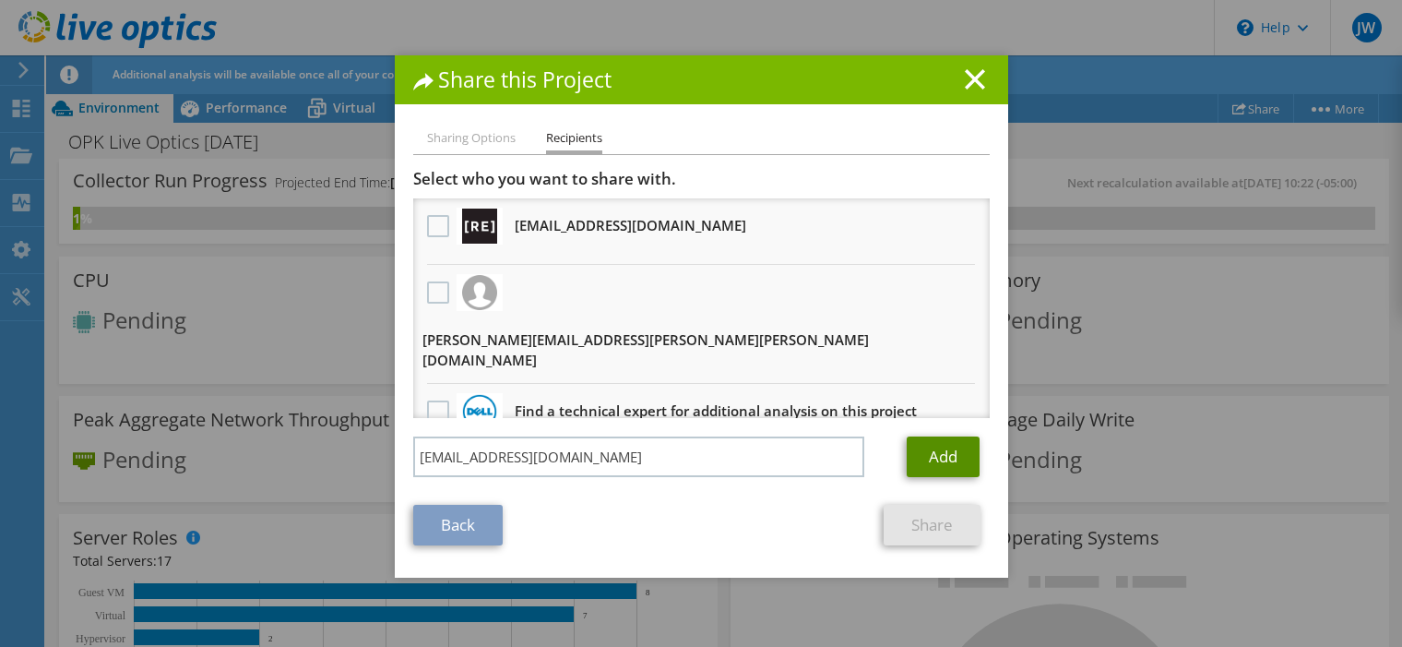
click at [926, 436] on link "Add" at bounding box center [943, 456] width 73 height 41
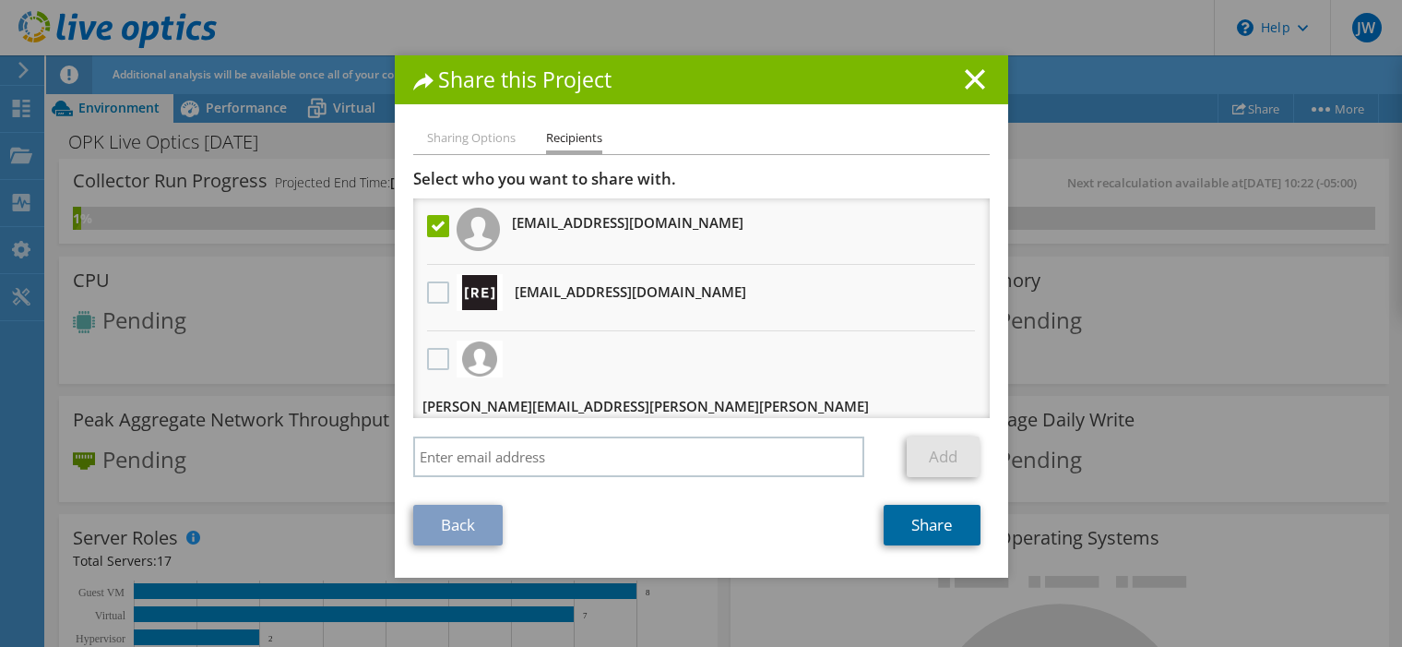
click at [910, 521] on link "Share" at bounding box center [932, 525] width 97 height 41
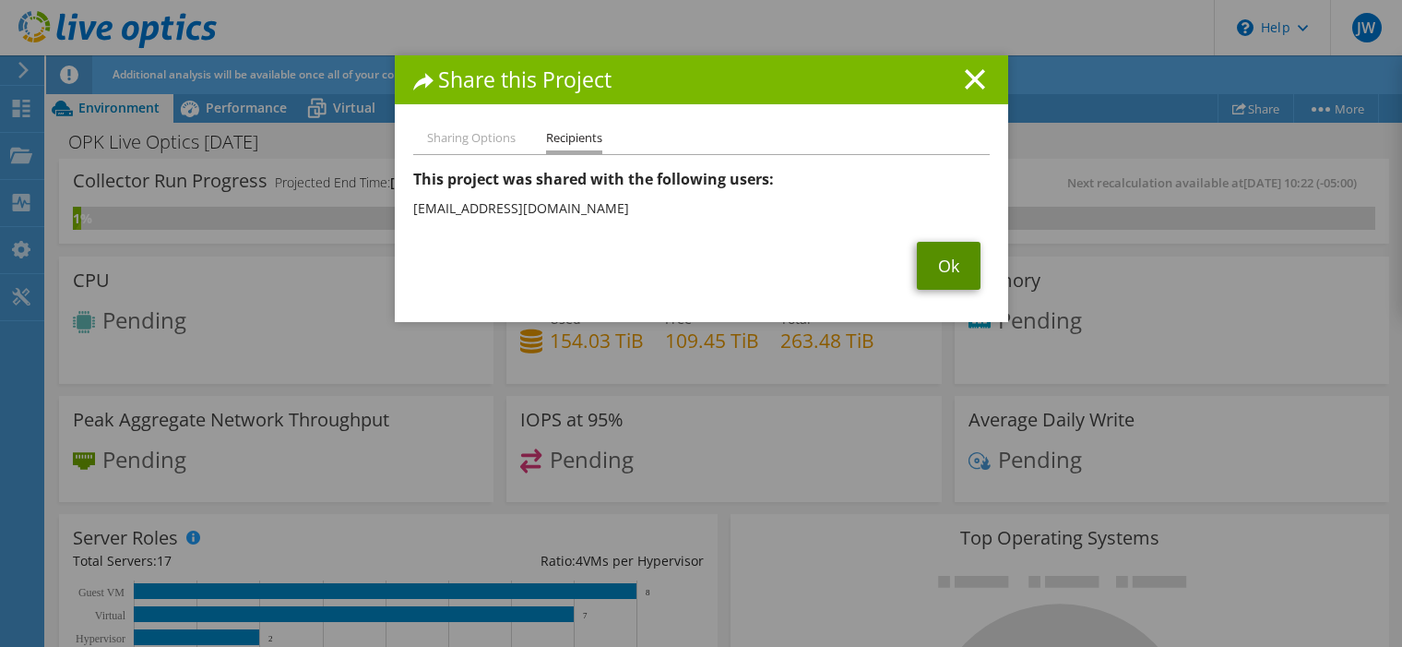
click at [942, 271] on link "Ok" at bounding box center [949, 266] width 64 height 48
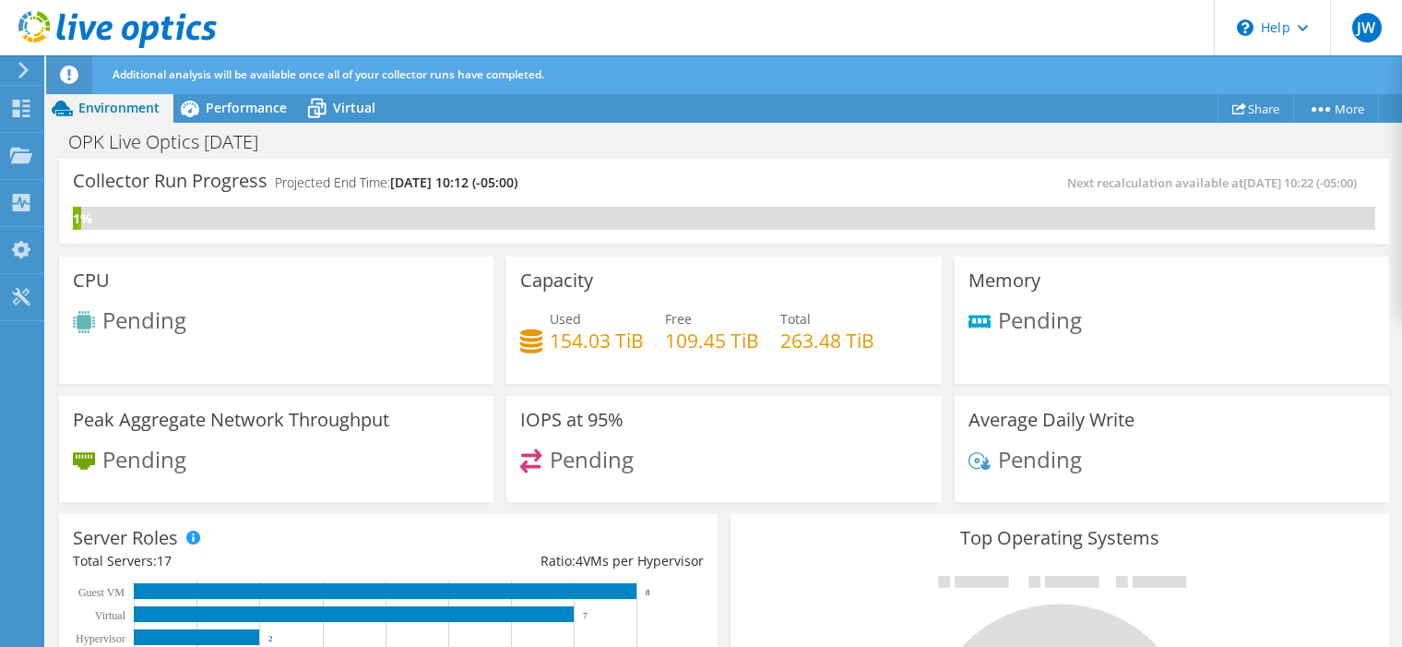
click at [813, 539] on h3 "Top Operating Systems" at bounding box center [1060, 538] width 631 height 20
click at [28, 160] on use at bounding box center [21, 155] width 22 height 16
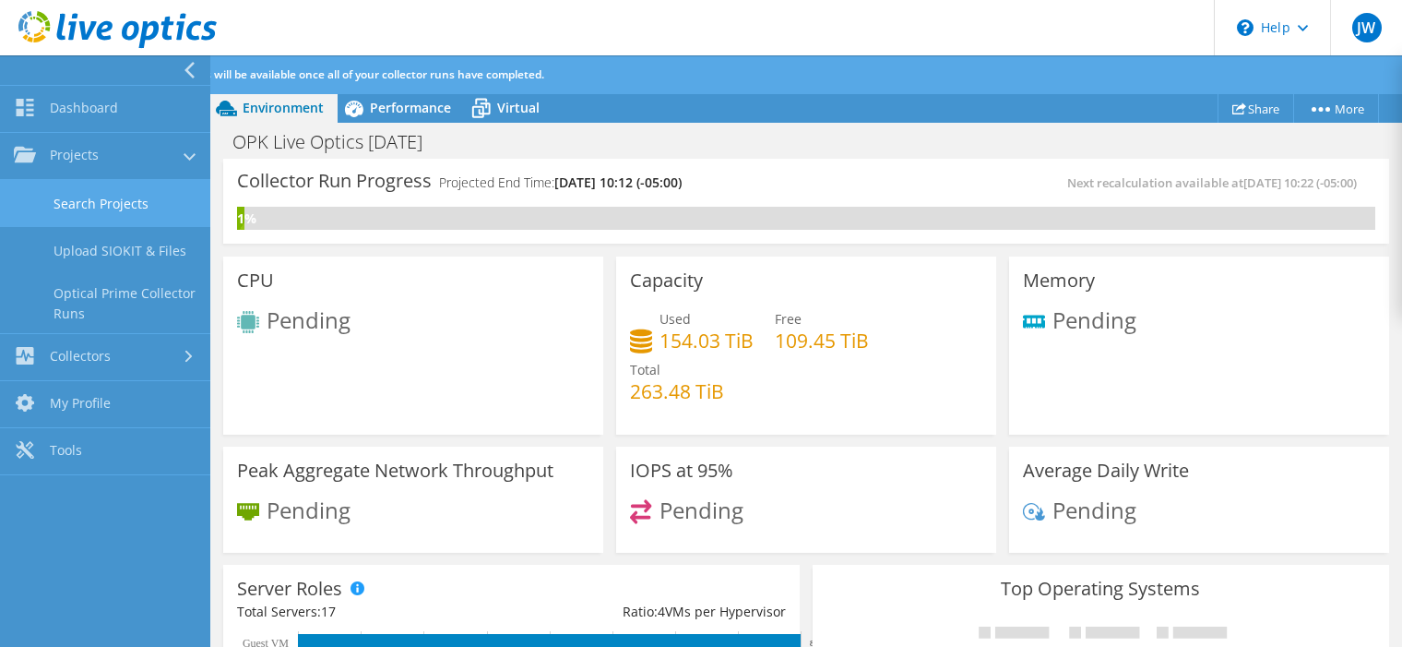
click at [108, 205] on link "Search Projects" at bounding box center [105, 203] width 210 height 47
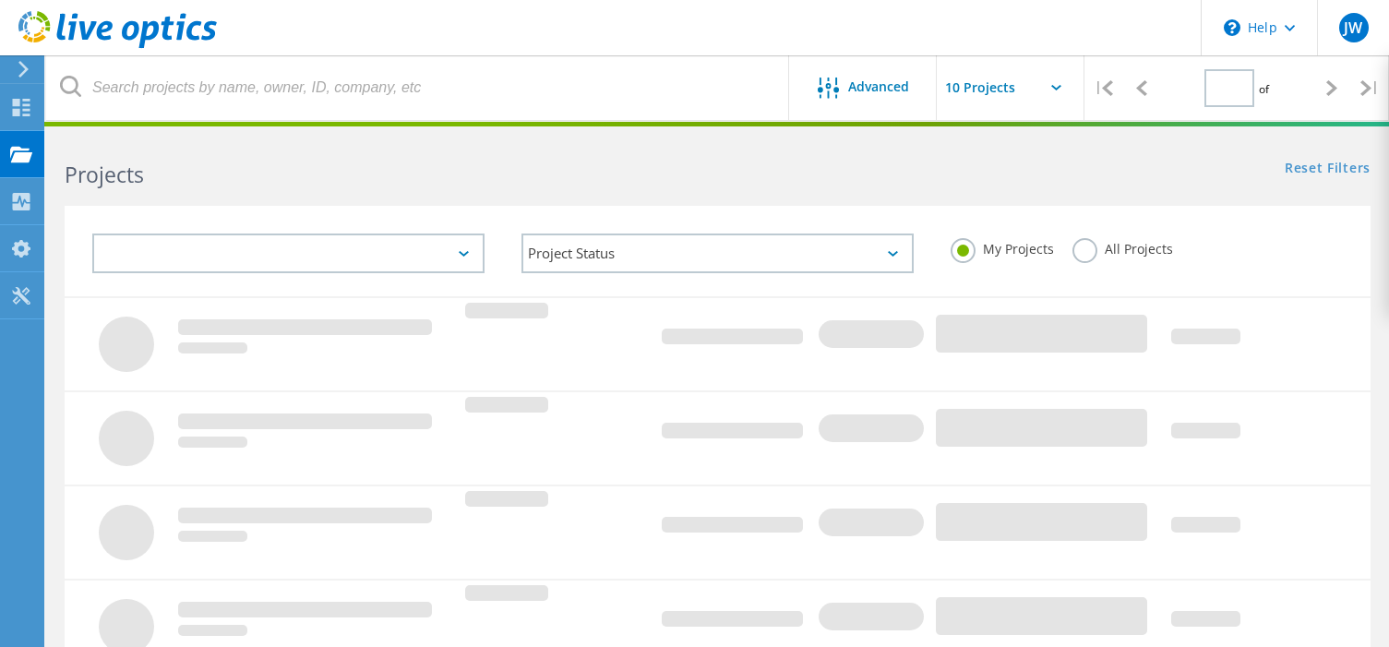
type input "1"
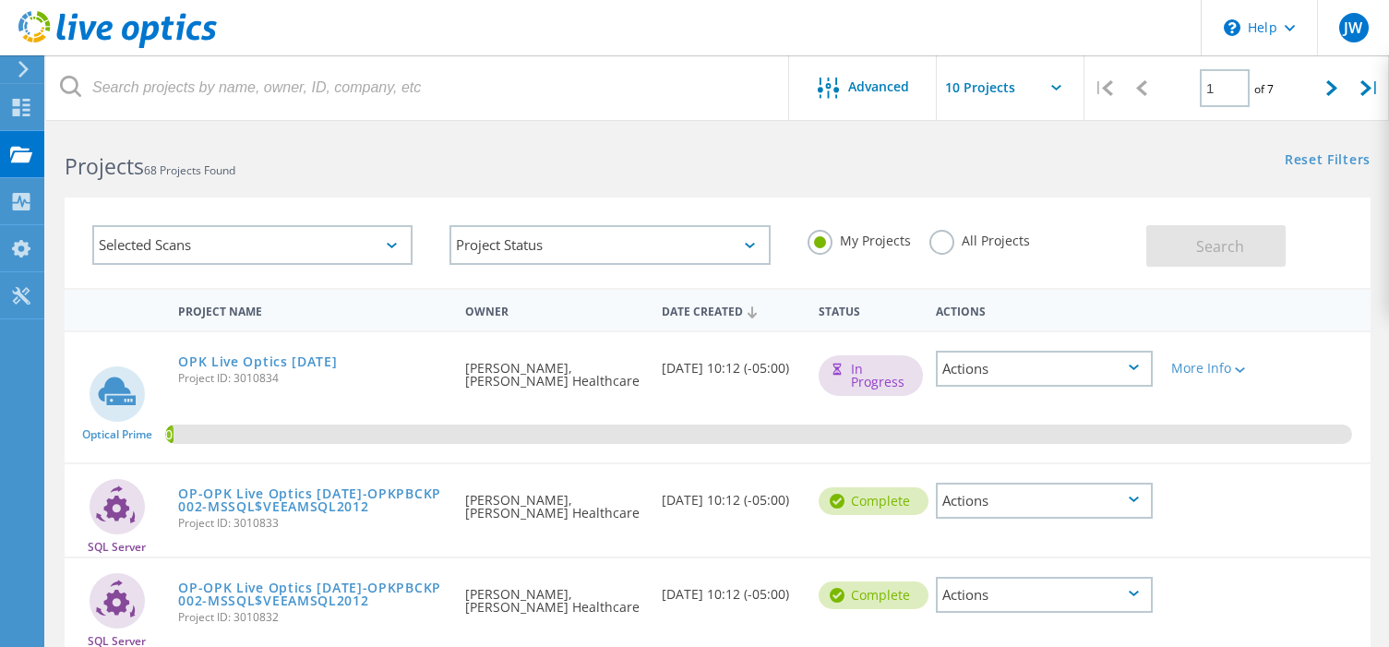
scroll to position [6, 0]
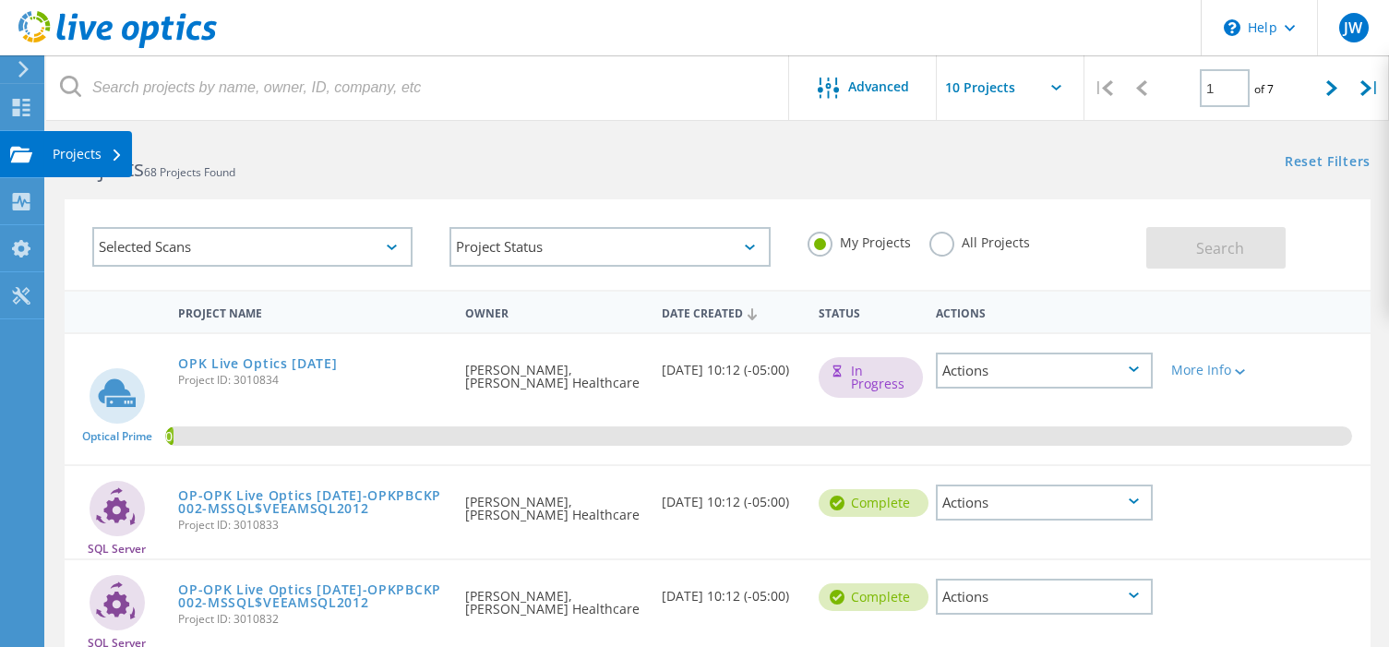
click at [23, 149] on use at bounding box center [21, 154] width 22 height 16
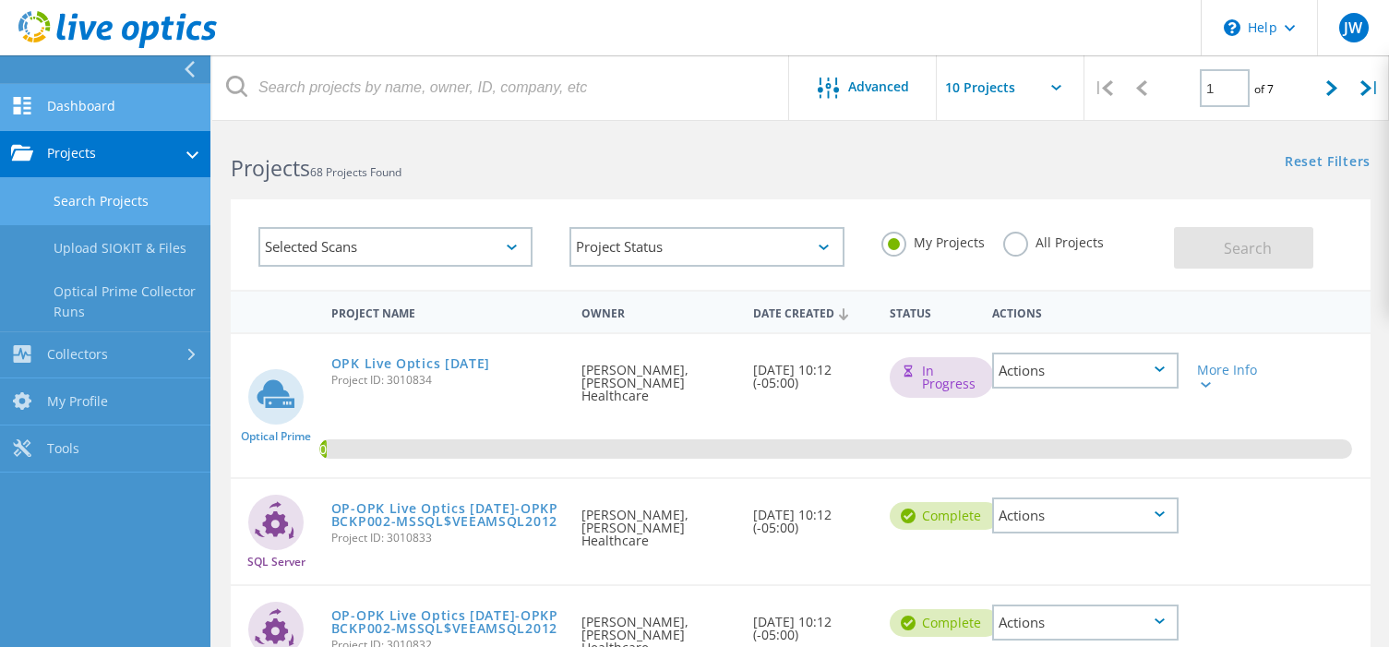
click at [102, 117] on link "Dashboard" at bounding box center [105, 107] width 210 height 47
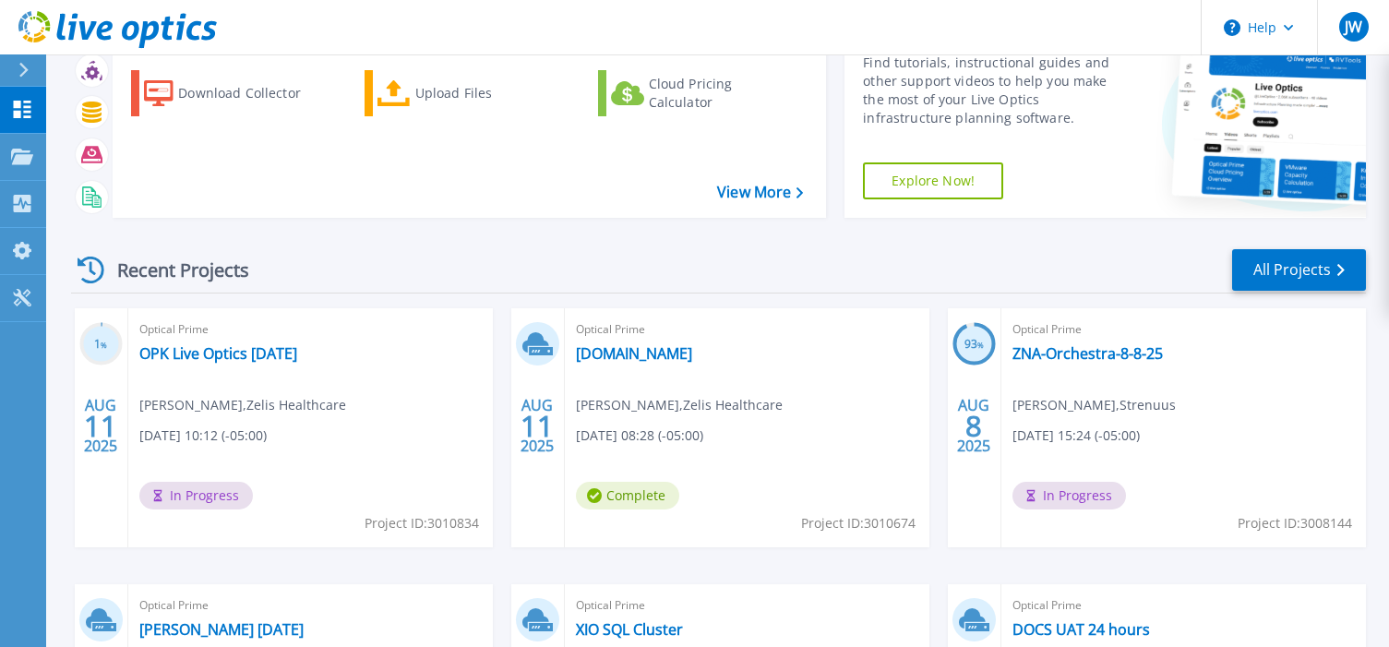
scroll to position [185, 0]
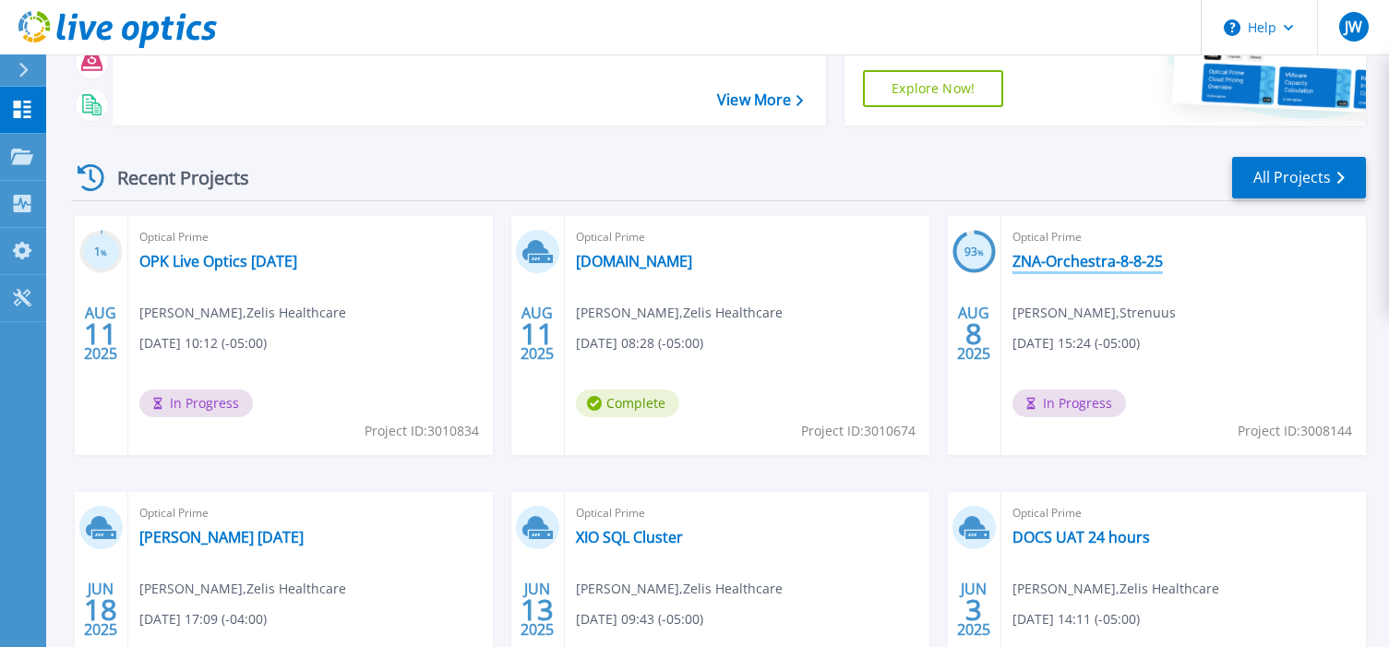
click at [1134, 260] on link "ZNA-Orchestra-8-8-25" at bounding box center [1087, 261] width 150 height 18
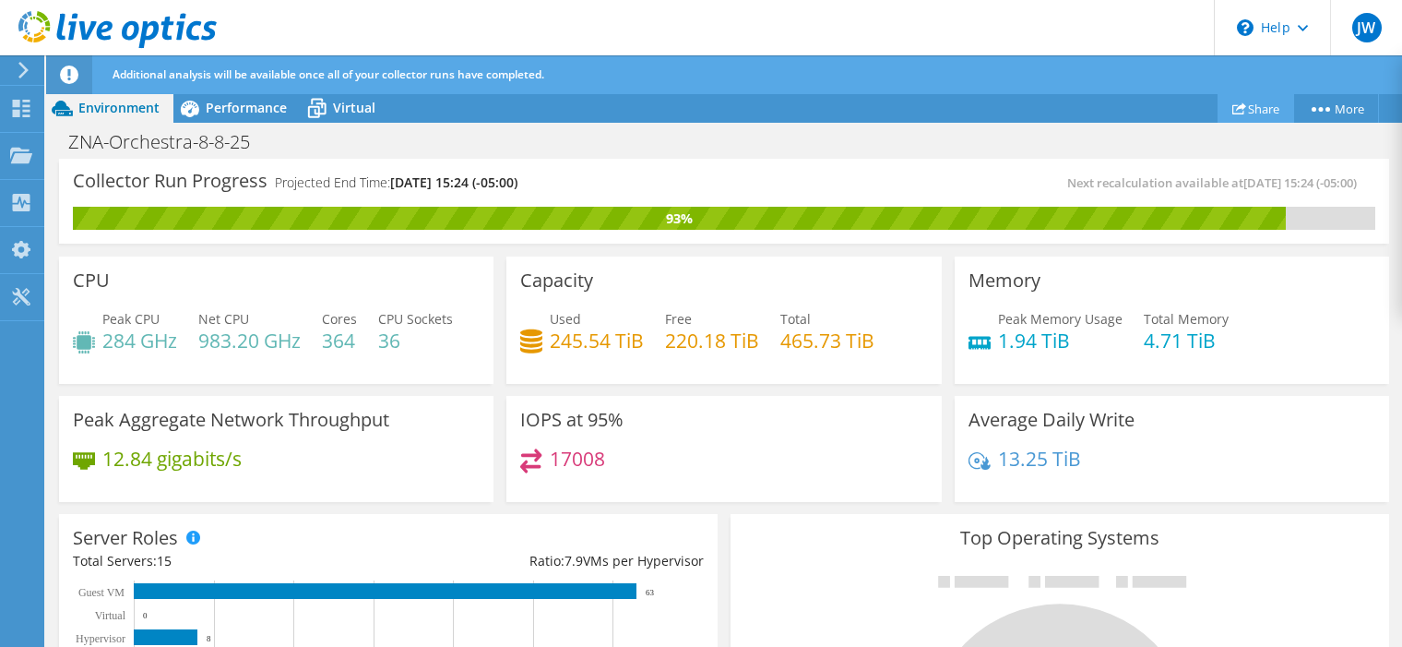
click at [1269, 103] on link "Share" at bounding box center [1256, 108] width 77 height 29
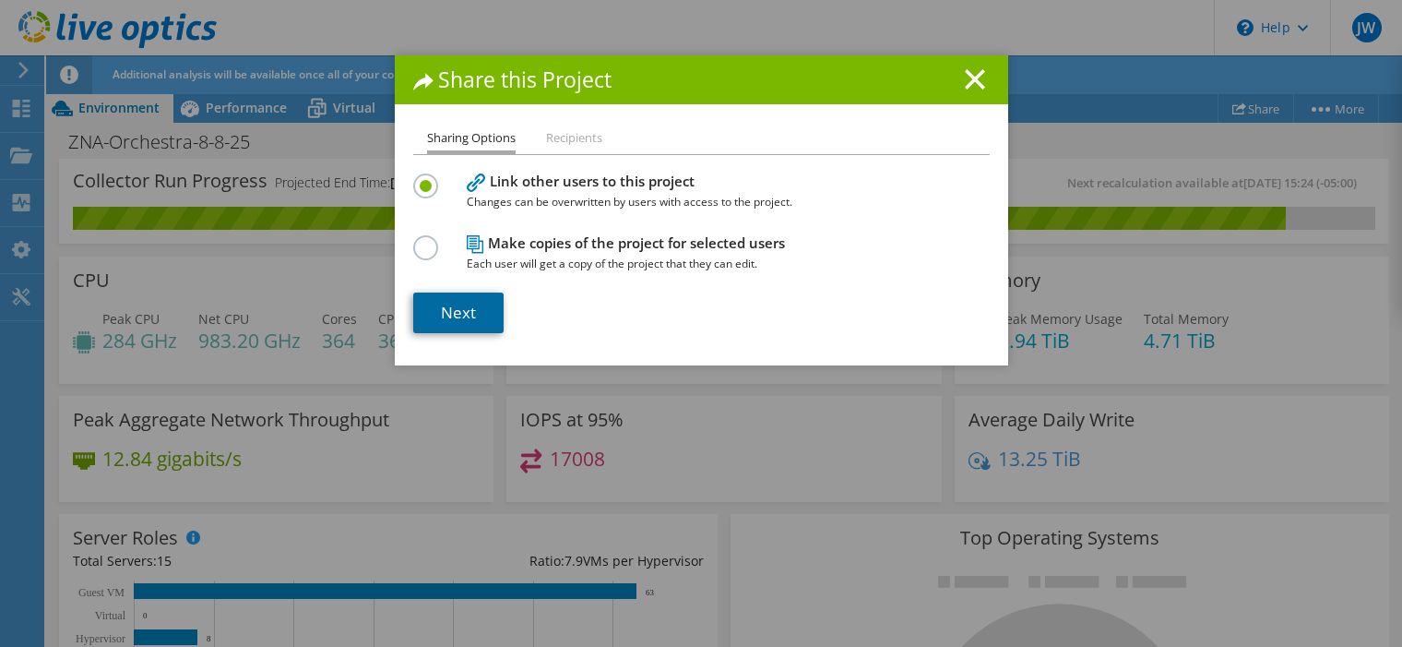
click at [467, 313] on link "Next" at bounding box center [458, 312] width 90 height 41
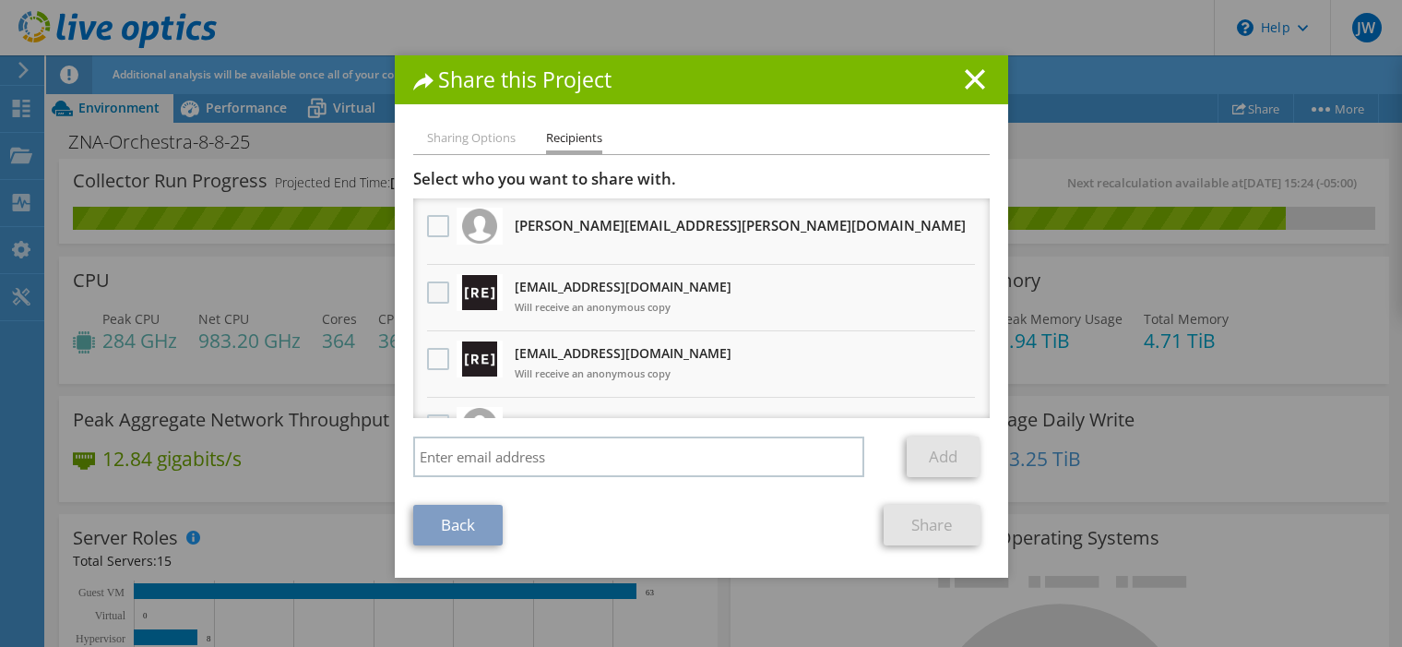
click at [433, 290] on label at bounding box center [440, 292] width 27 height 22
click at [0, 0] on input "checkbox" at bounding box center [0, 0] width 0 height 0
drag, startPoint x: 424, startPoint y: 358, endPoint x: 530, endPoint y: 354, distance: 106.2
click at [427, 359] on label at bounding box center [440, 359] width 27 height 22
click at [0, 0] on input "checkbox" at bounding box center [0, 0] width 0 height 0
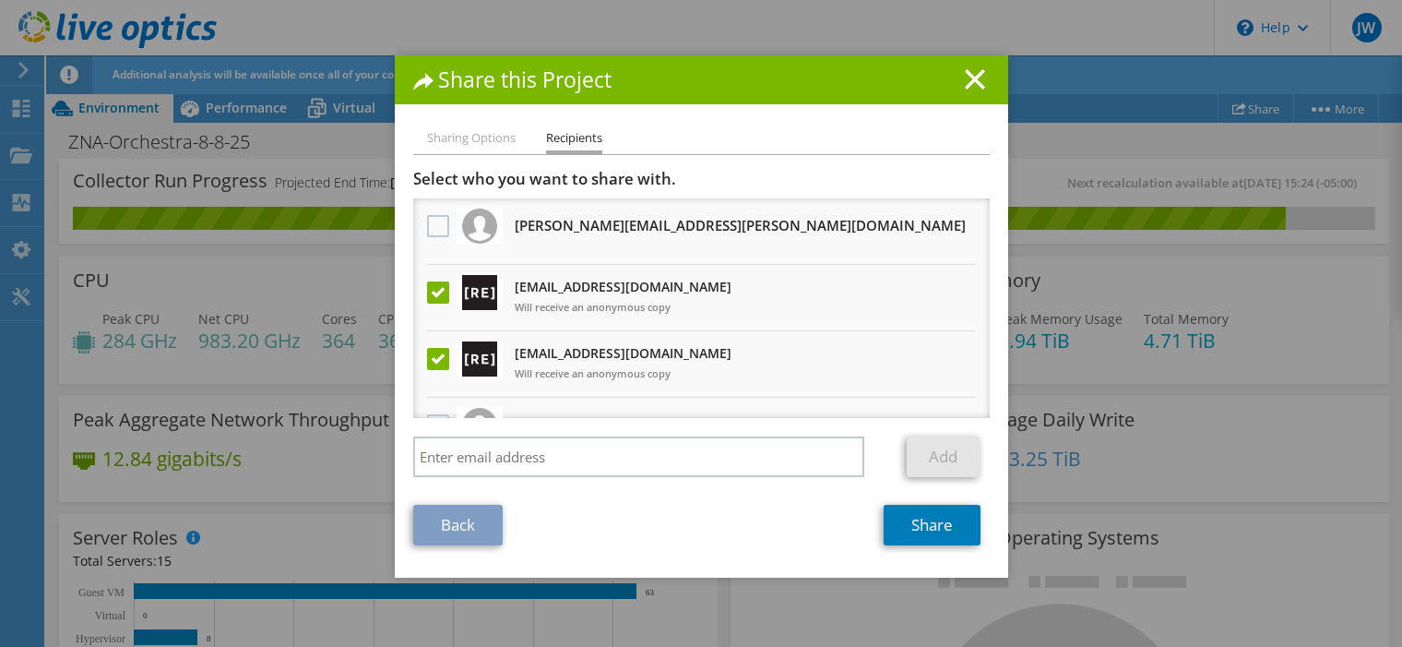
scroll to position [92, 0]
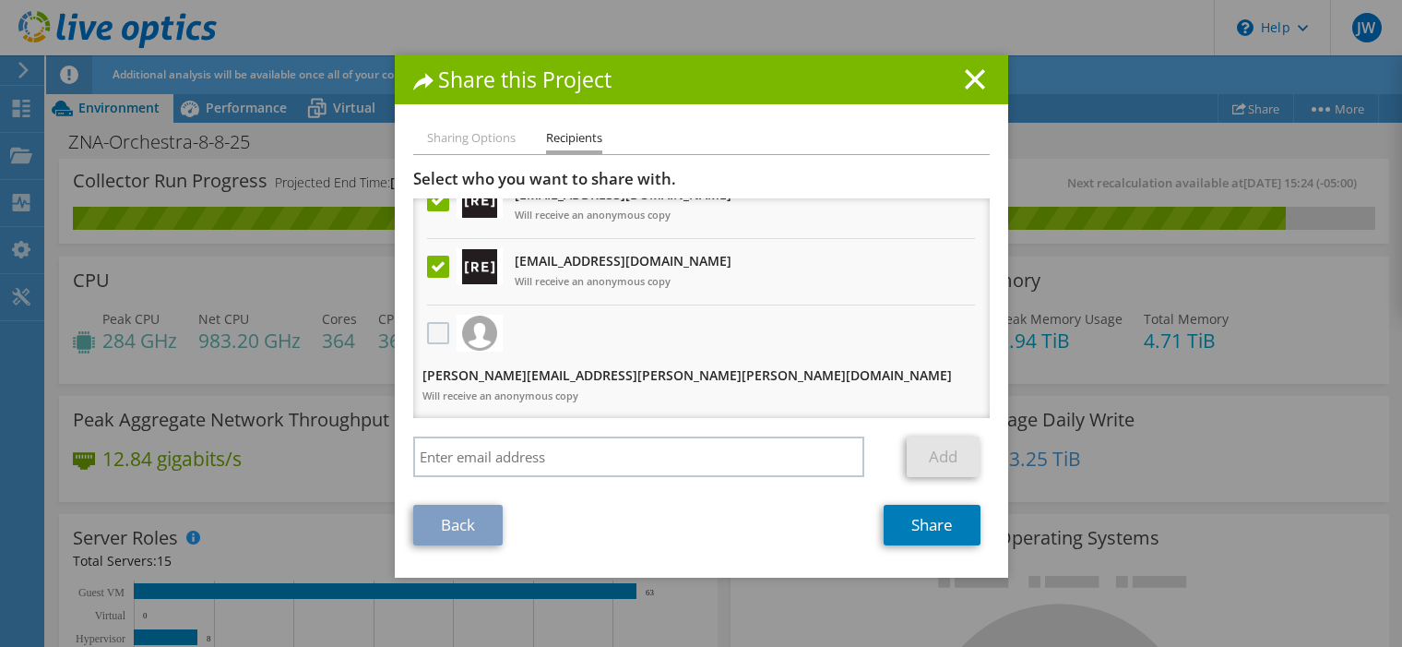
click at [431, 335] on label at bounding box center [440, 333] width 27 height 22
click at [0, 0] on input "checkbox" at bounding box center [0, 0] width 0 height 0
click at [944, 528] on link "Share" at bounding box center [932, 525] width 97 height 41
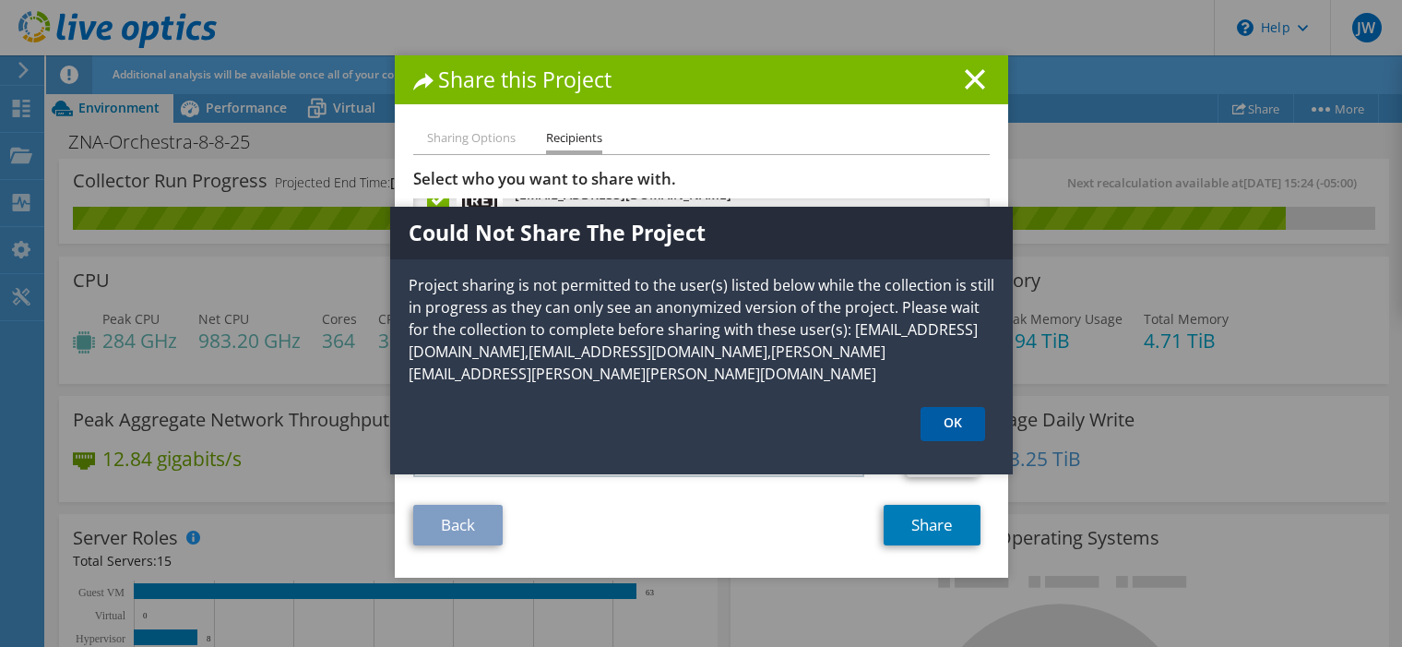
click at [941, 407] on link "OK" at bounding box center [953, 424] width 65 height 34
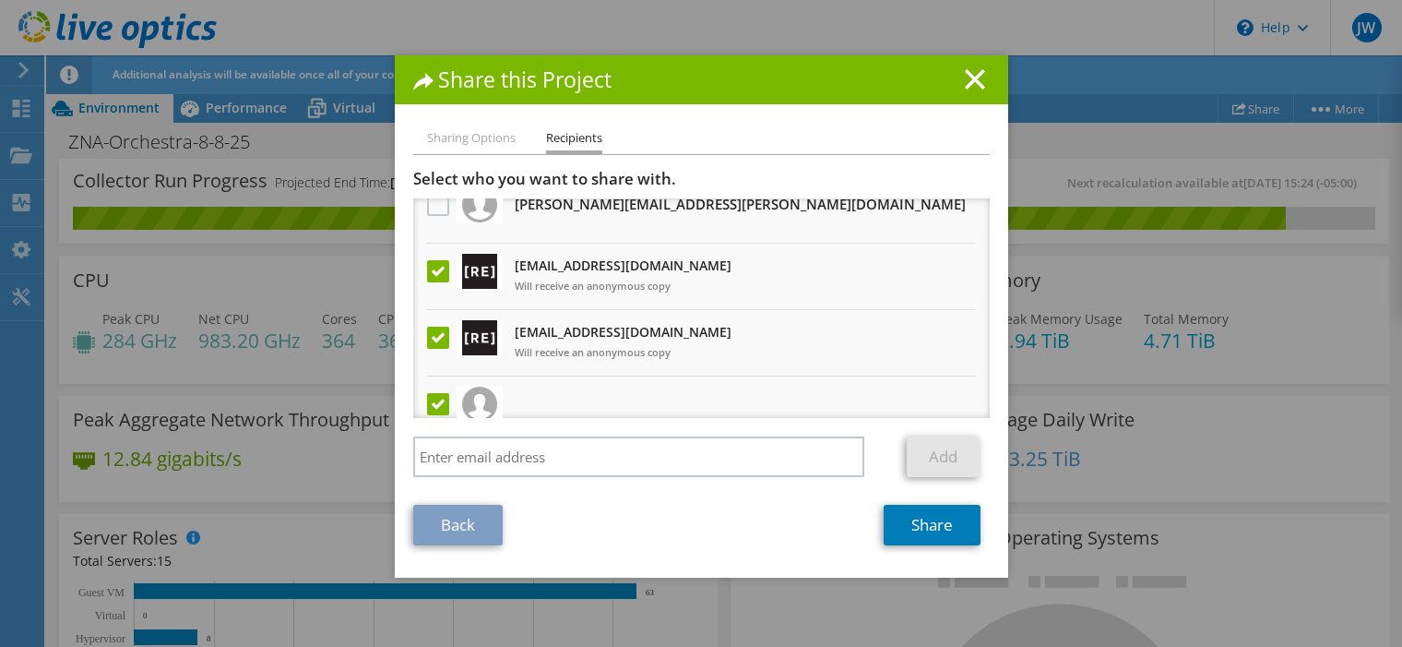
scroll to position [0, 0]
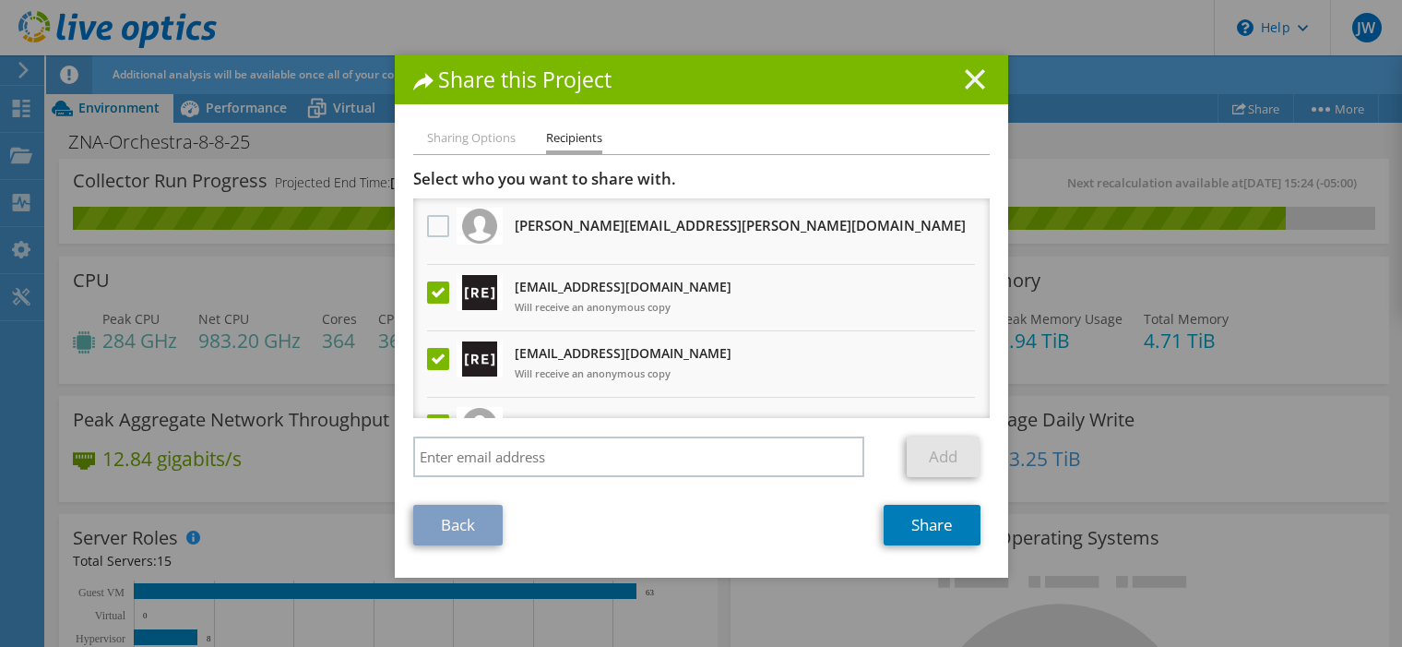
click at [966, 78] on line at bounding box center [975, 79] width 18 height 18
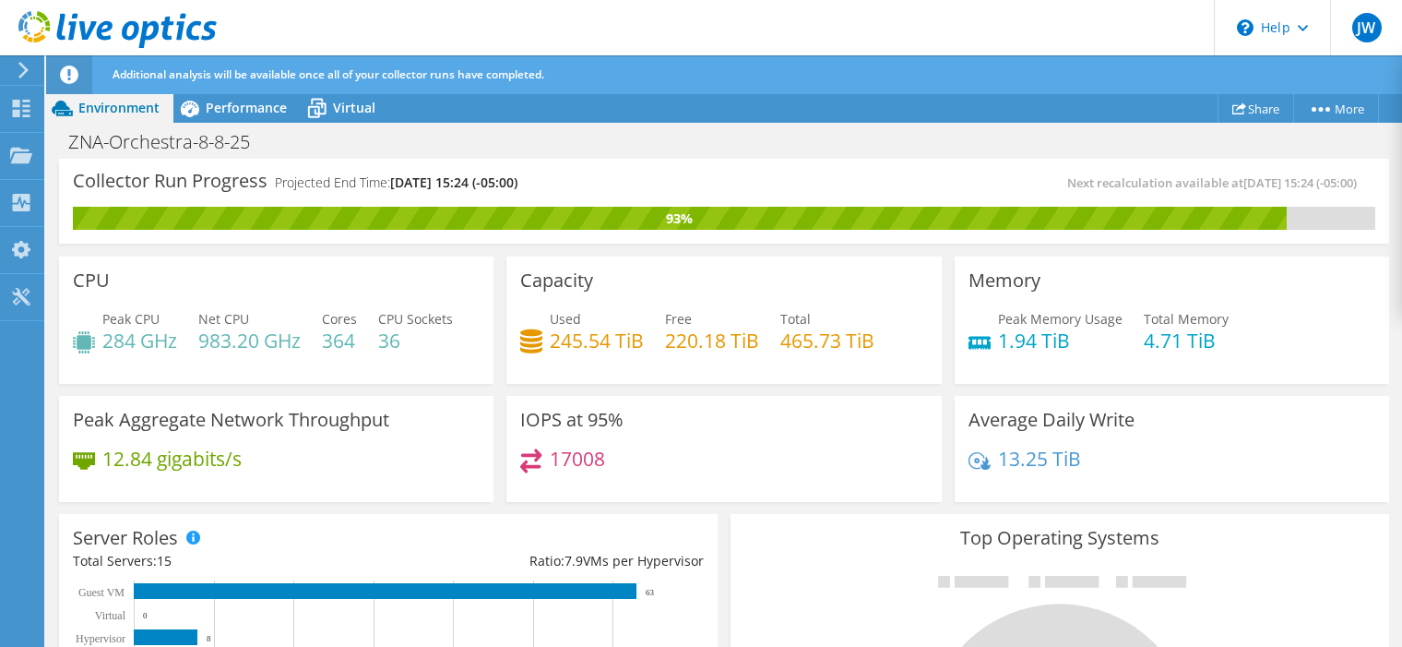
scroll to position [277, 0]
